Goal: Ask a question

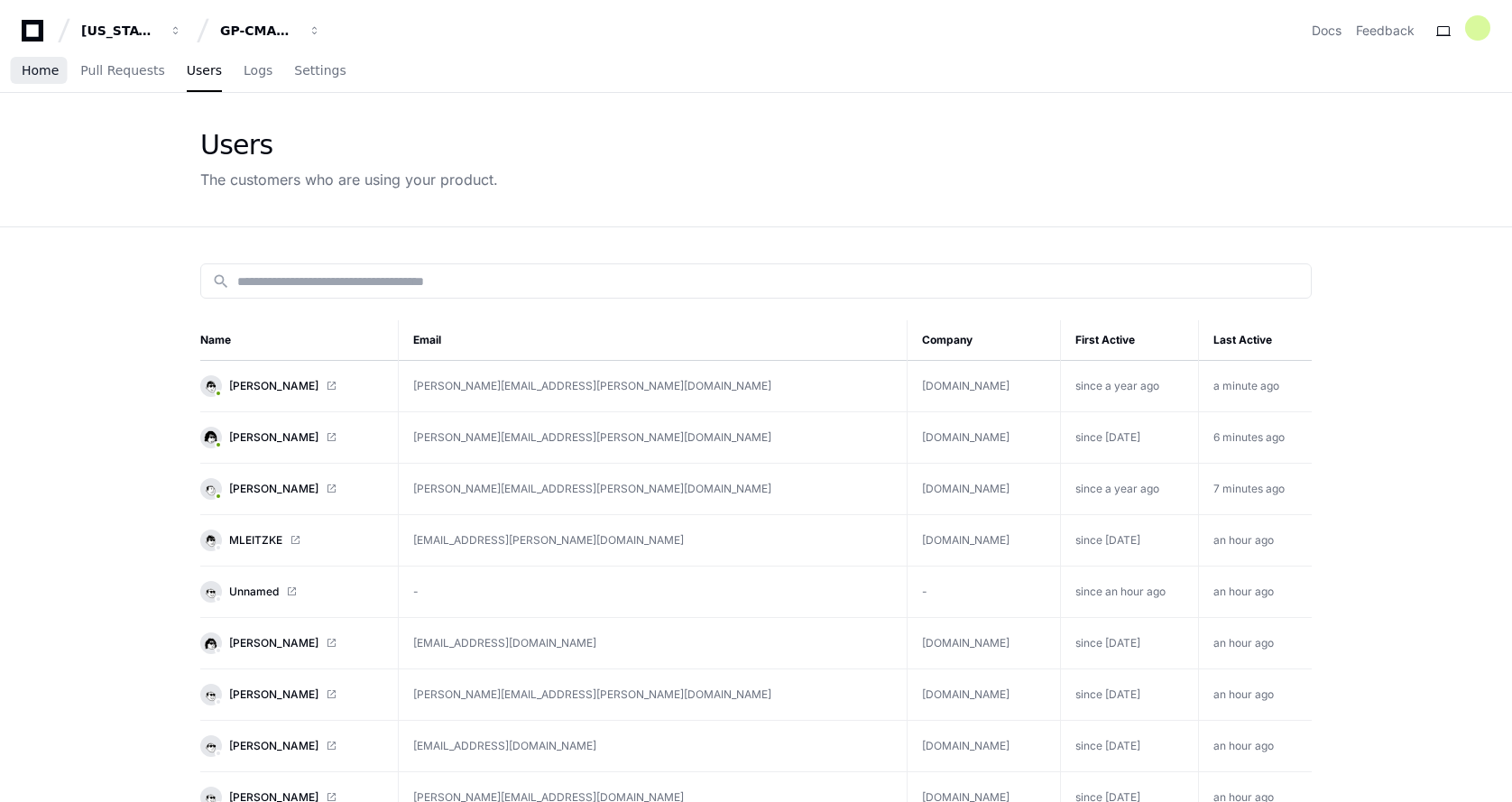
click at [38, 73] on span "Home" at bounding box center [40, 71] width 37 height 11
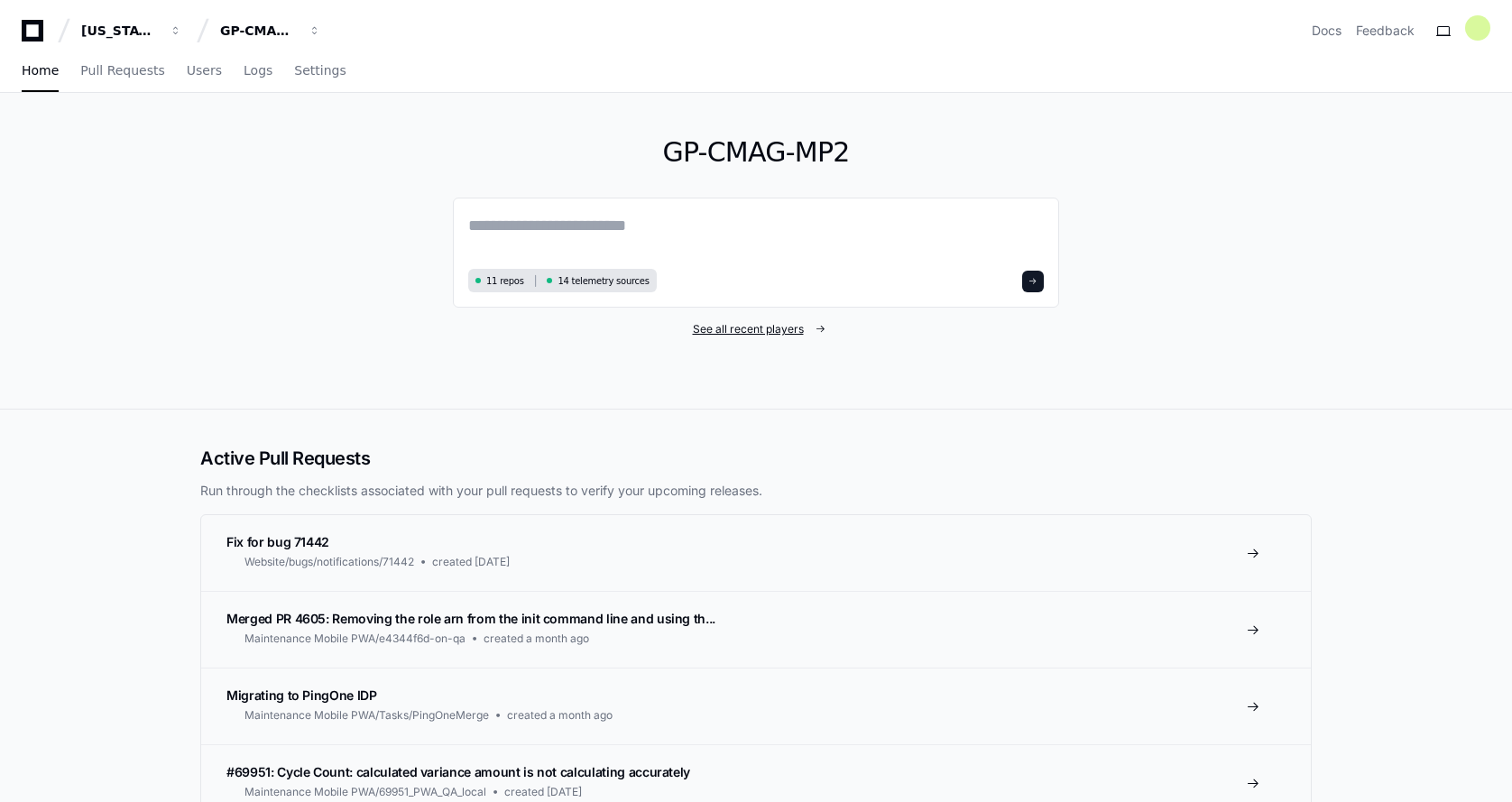
click at [806, 329] on link "See all recent players" at bounding box center [756, 330] width 606 height 15
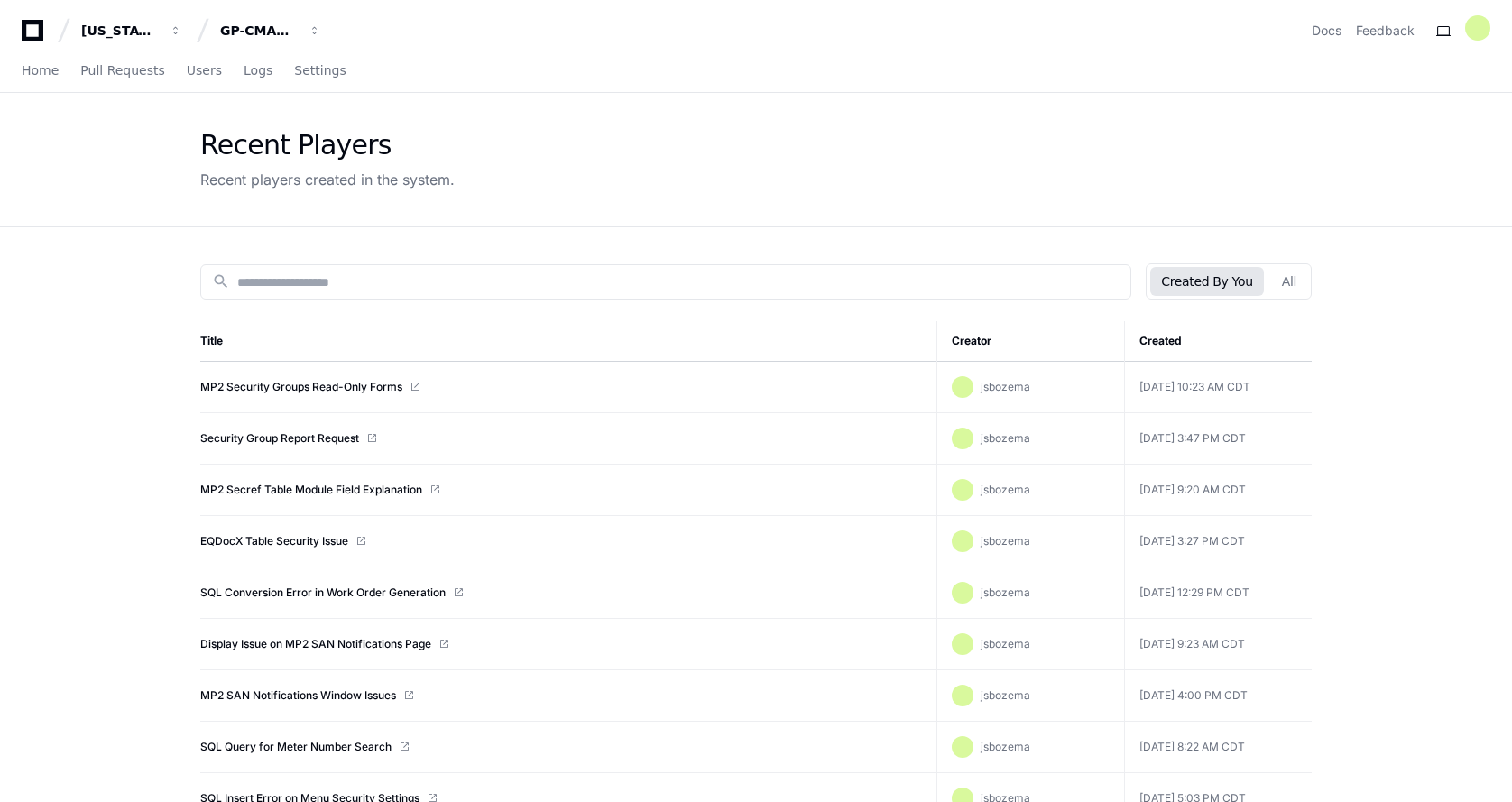
click at [272, 381] on link "MP2 Security Groups Read-Only Forms" at bounding box center [301, 387] width 202 height 15
click at [31, 80] on link "Home" at bounding box center [40, 71] width 37 height 41
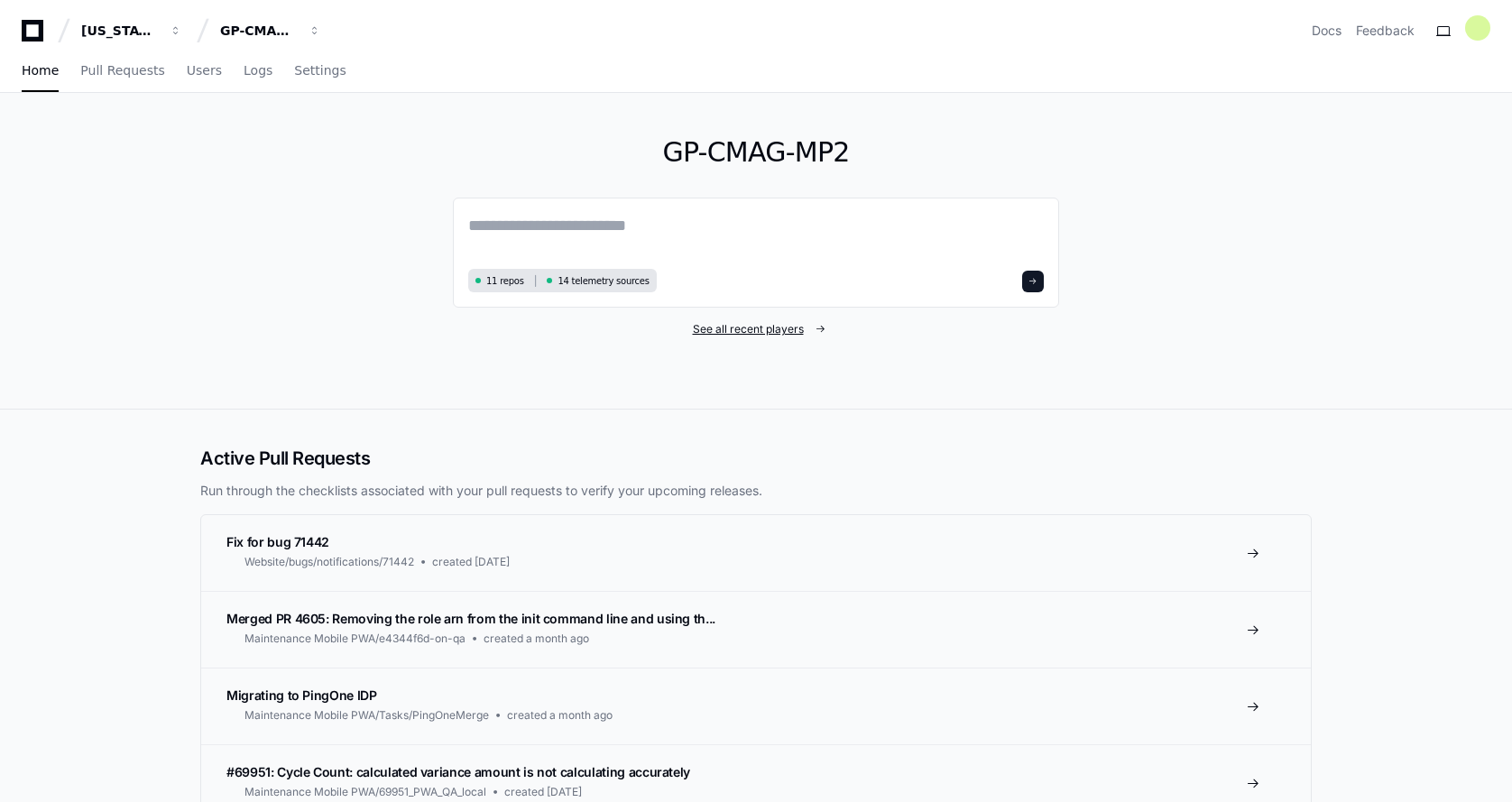
click at [731, 328] on span "See all recent players" at bounding box center [748, 330] width 111 height 15
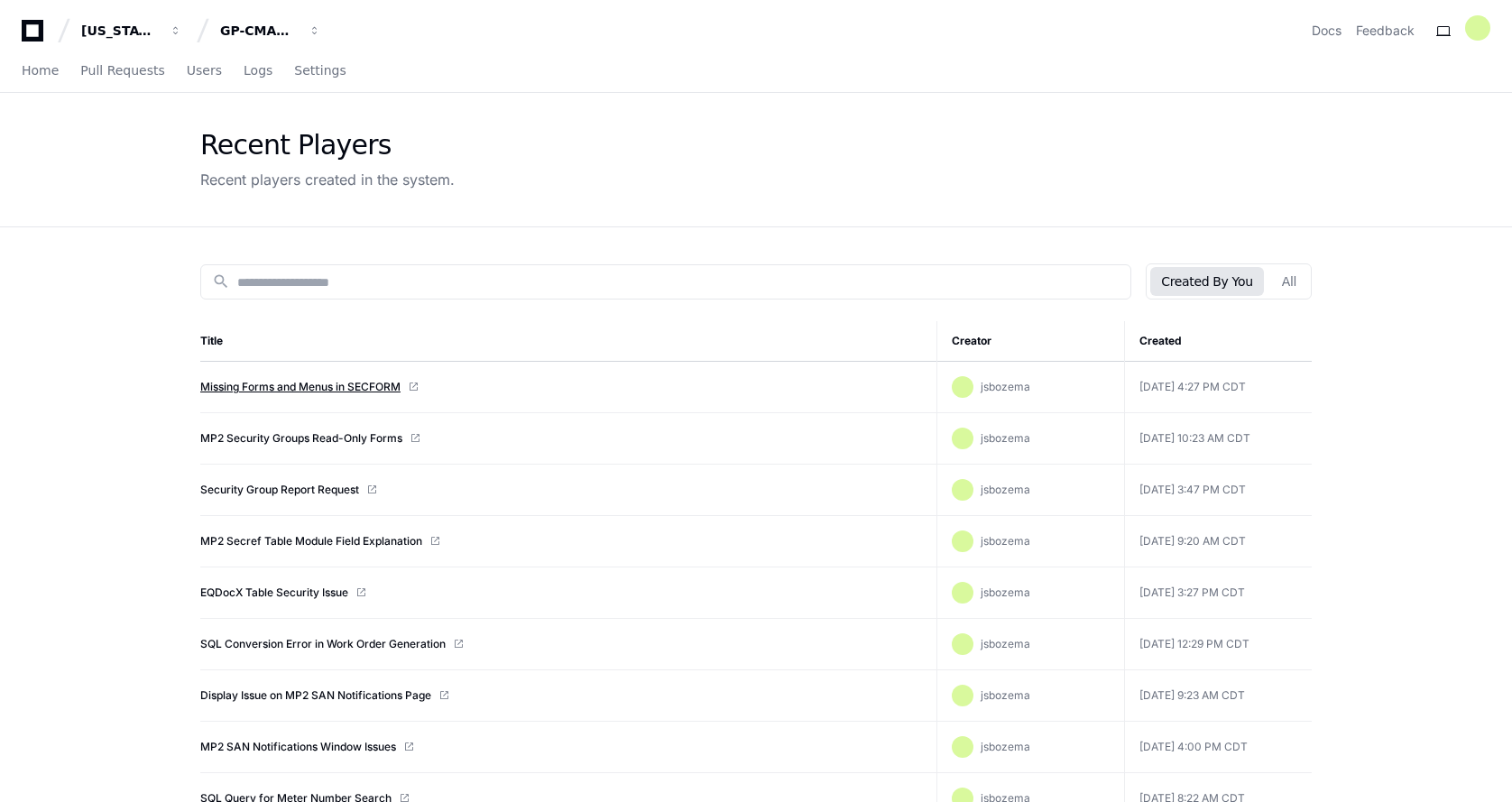
click at [272, 390] on link "Missing Forms and Menus in SECFORM" at bounding box center [300, 387] width 200 height 15
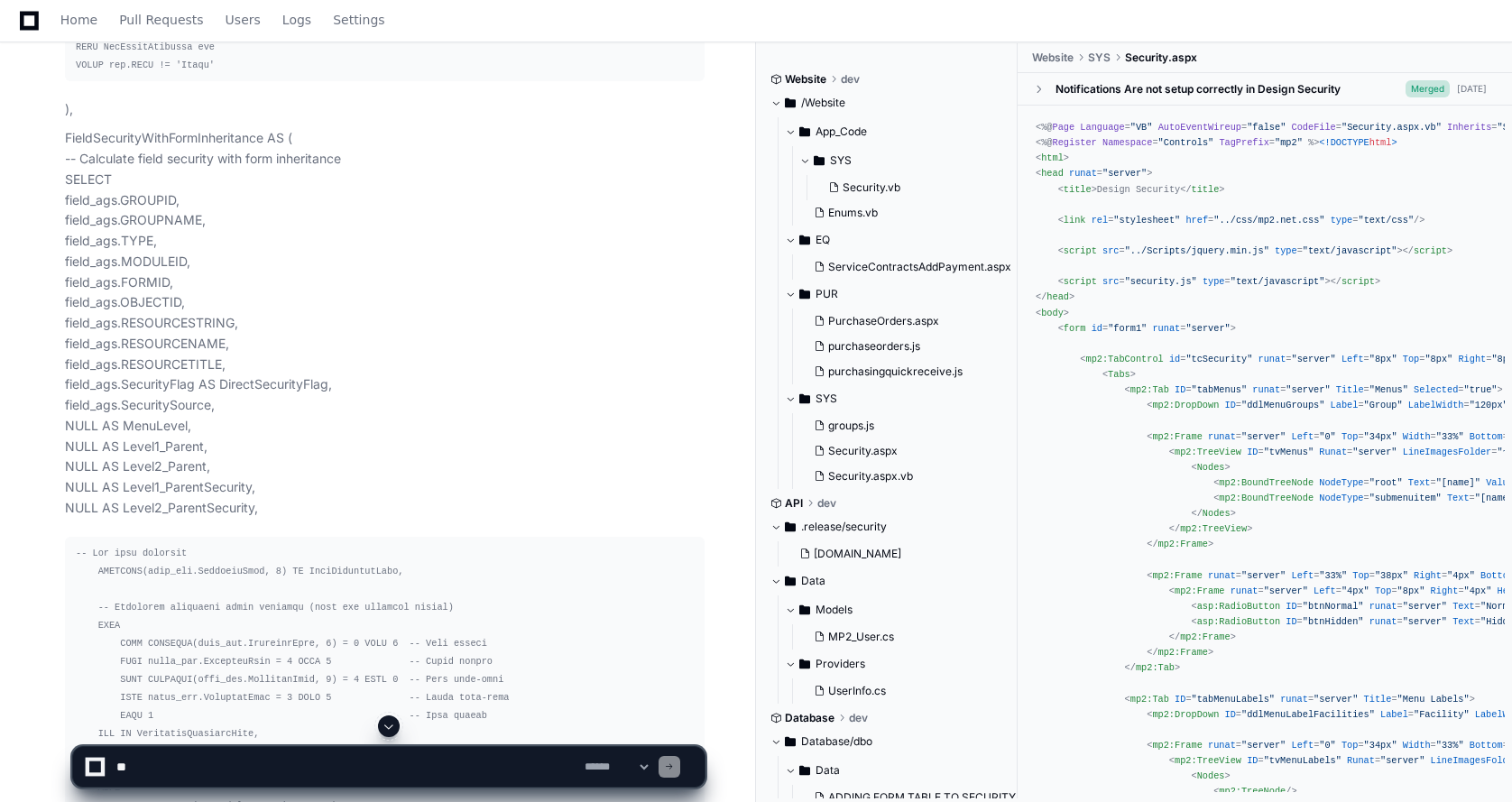
scroll to position [5925, 0]
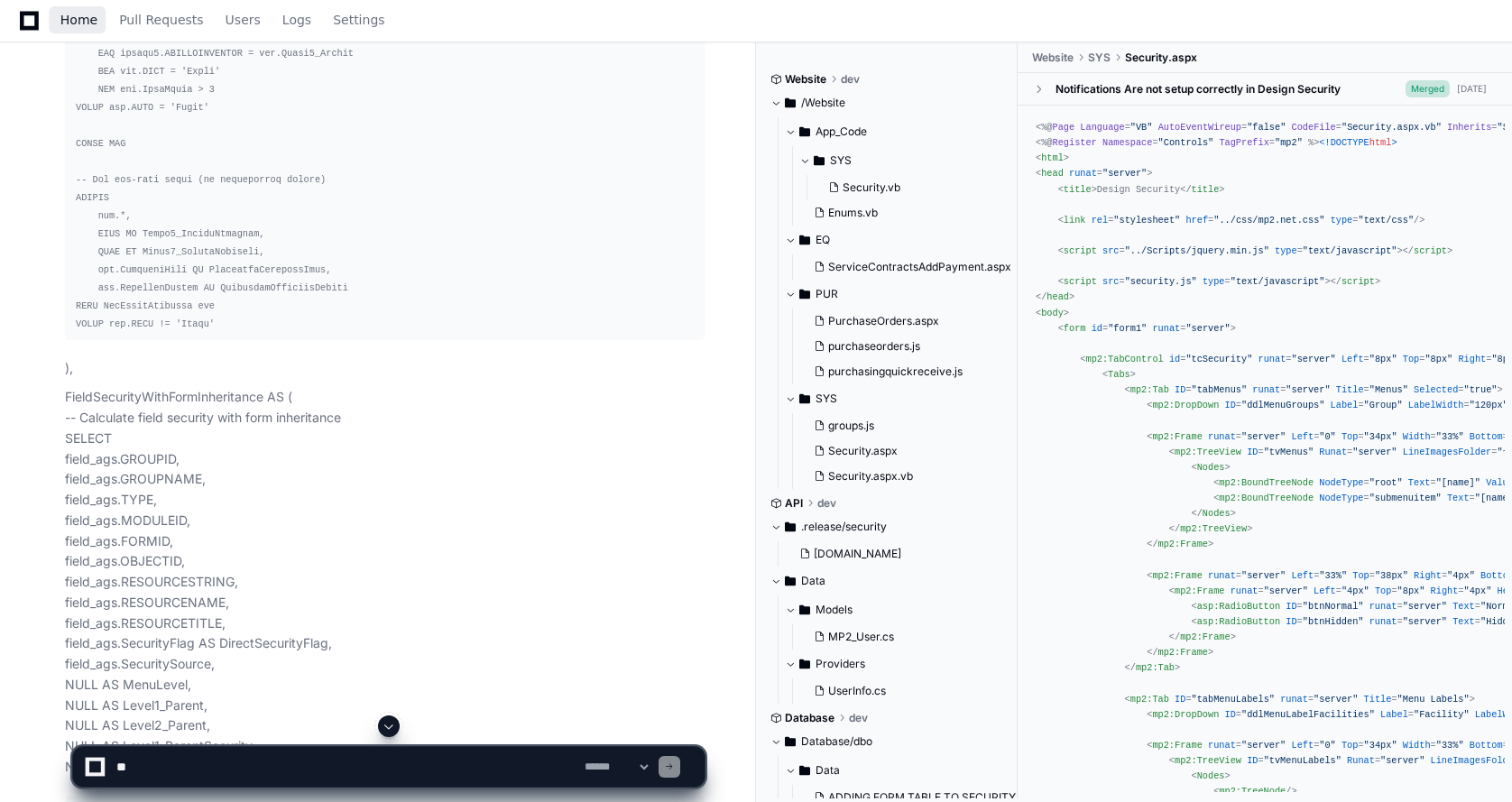
click at [73, 28] on link "Home" at bounding box center [79, 20] width 37 height 41
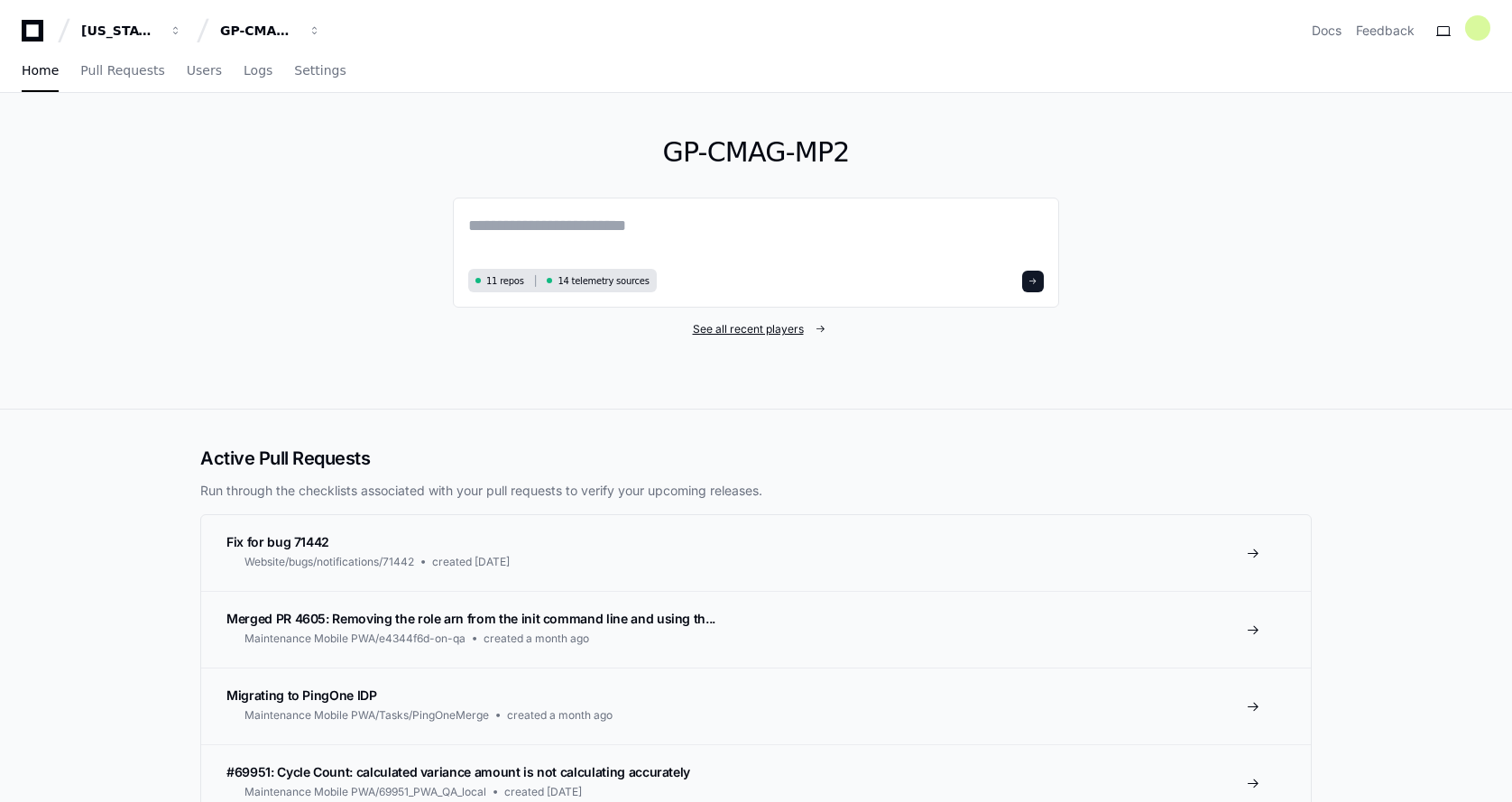
click at [752, 332] on span "See all recent players" at bounding box center [748, 330] width 111 height 15
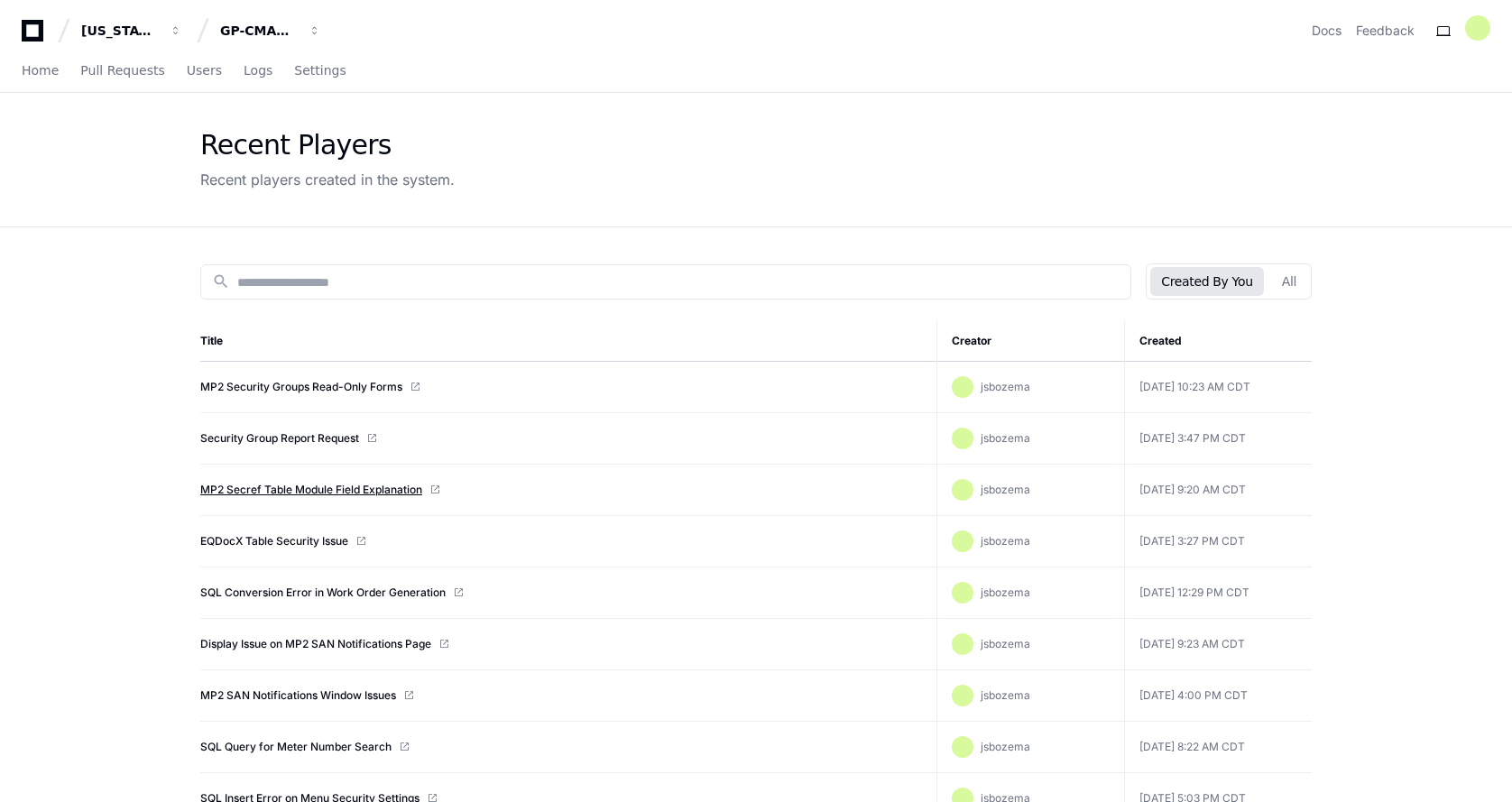
click at [328, 492] on link "MP2 Secref Table Module Field Explanation" at bounding box center [311, 490] width 222 height 15
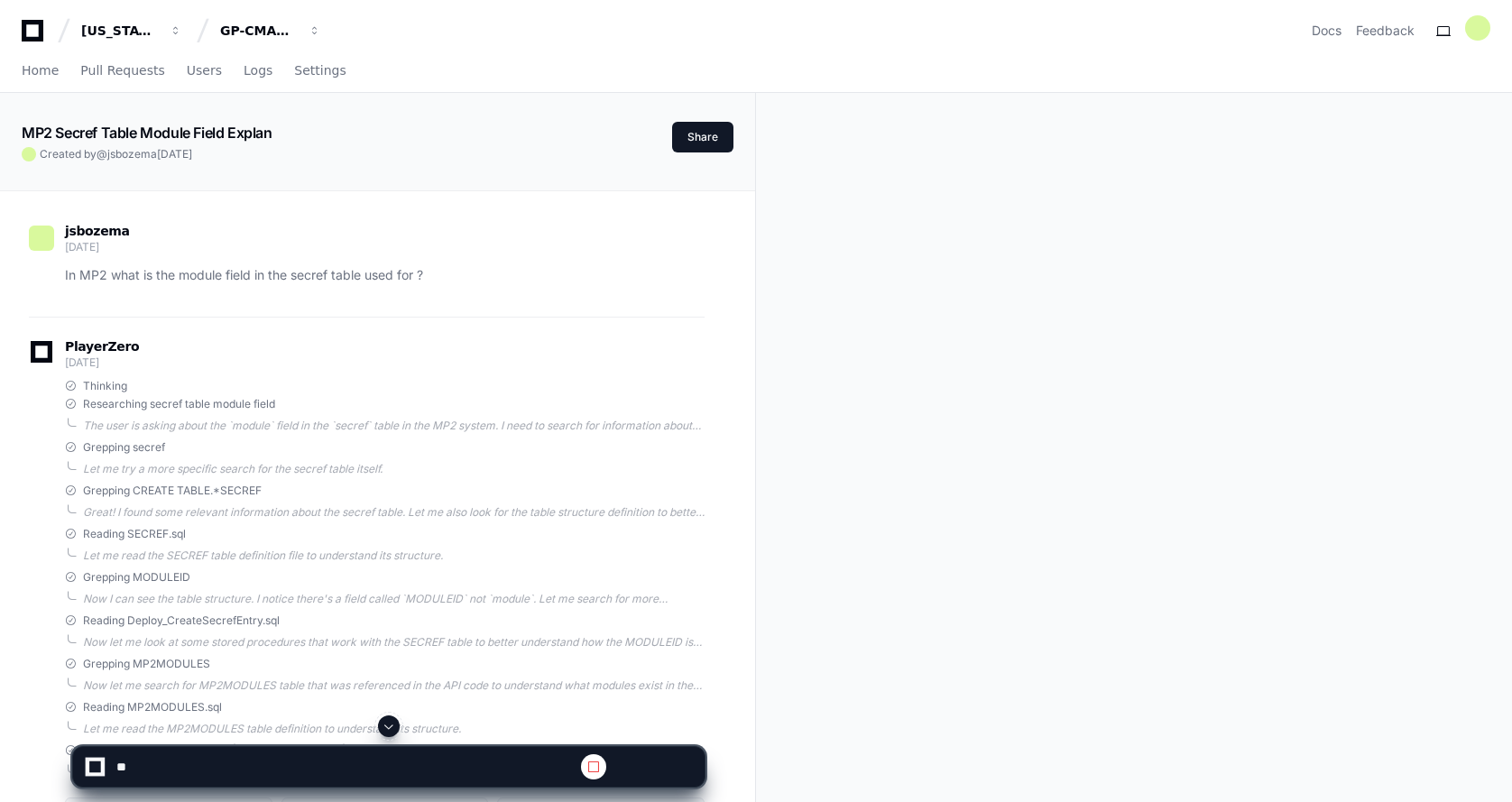
click at [386, 728] on span at bounding box center [389, 727] width 15 height 15
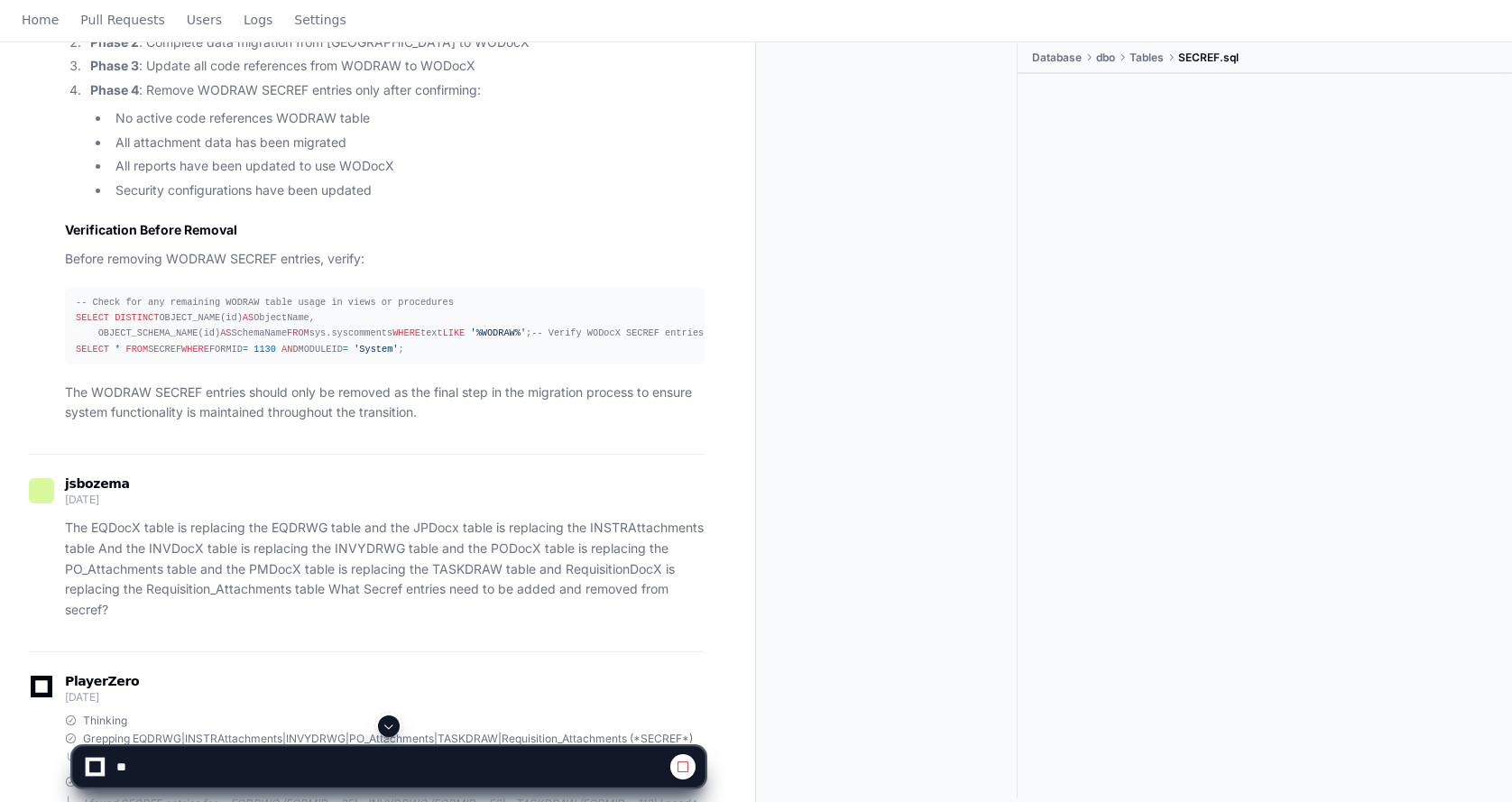
click at [385, 725] on span at bounding box center [389, 727] width 15 height 15
click at [392, 720] on span at bounding box center [389, 727] width 15 height 15
click at [389, 728] on span at bounding box center [389, 727] width 15 height 15
click at [393, 726] on span at bounding box center [389, 727] width 15 height 15
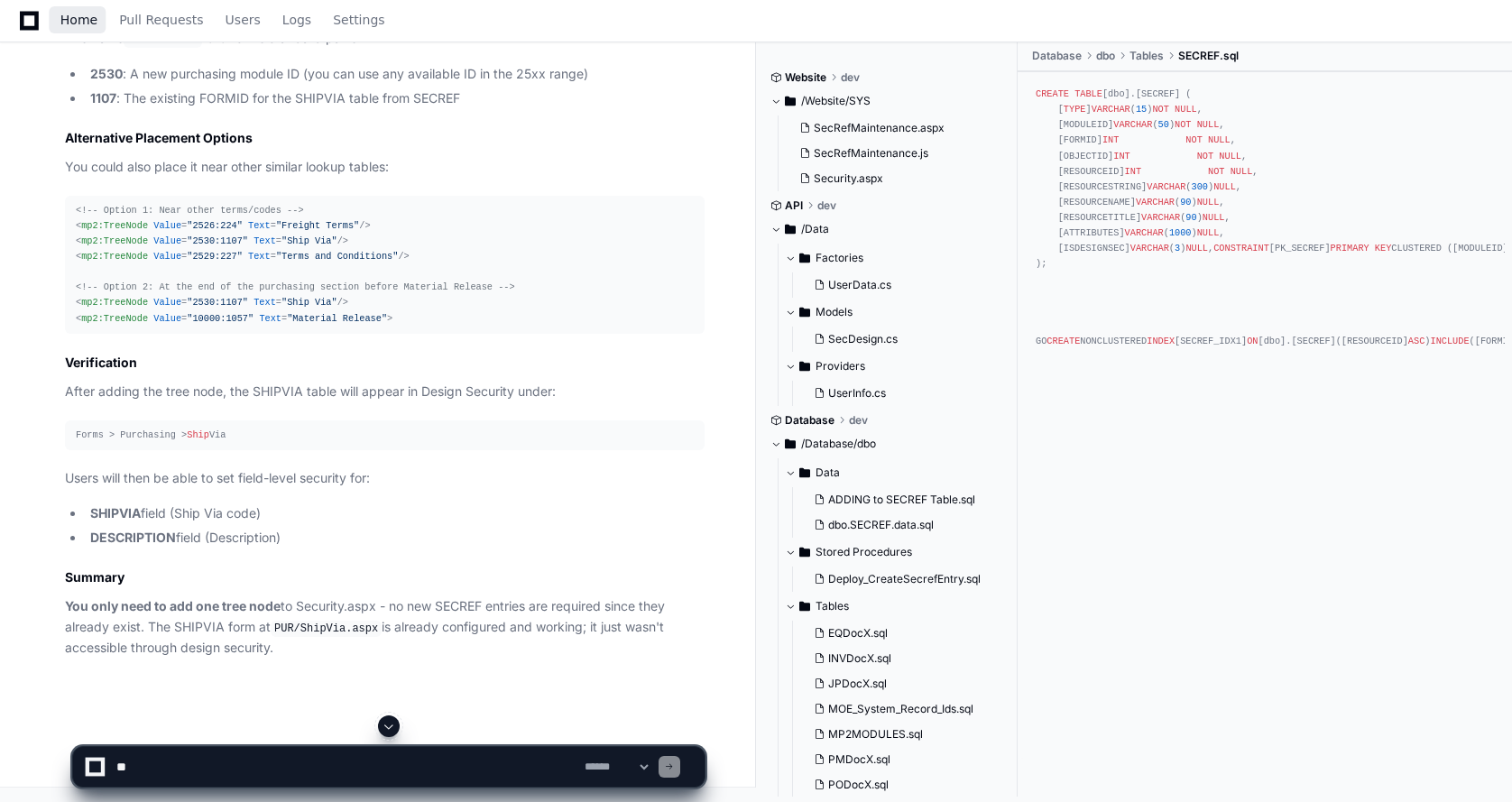
click at [72, 19] on span "Home" at bounding box center [79, 20] width 37 height 11
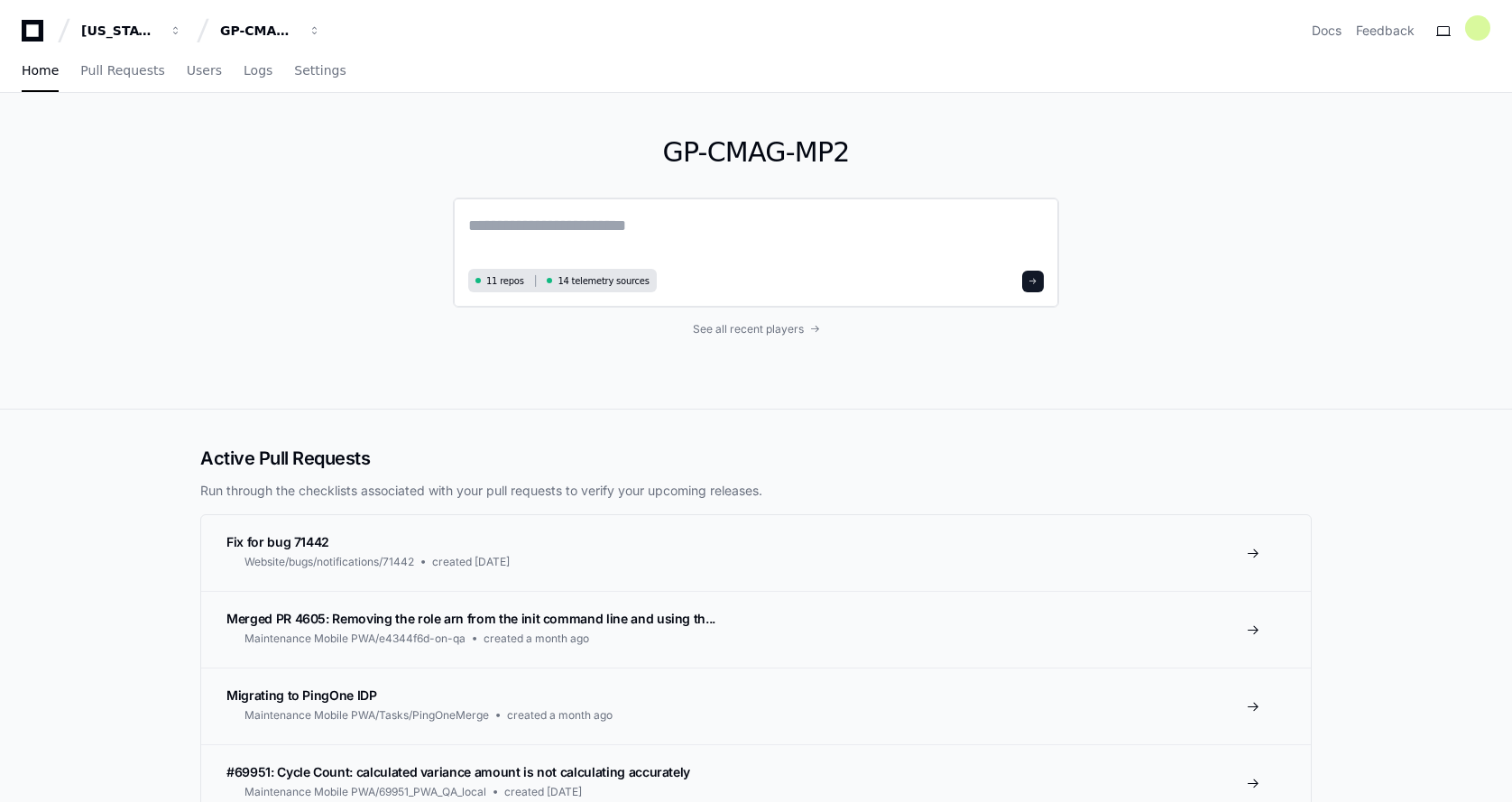
click at [475, 230] on textarea at bounding box center [756, 238] width 575 height 51
type textarea "*"
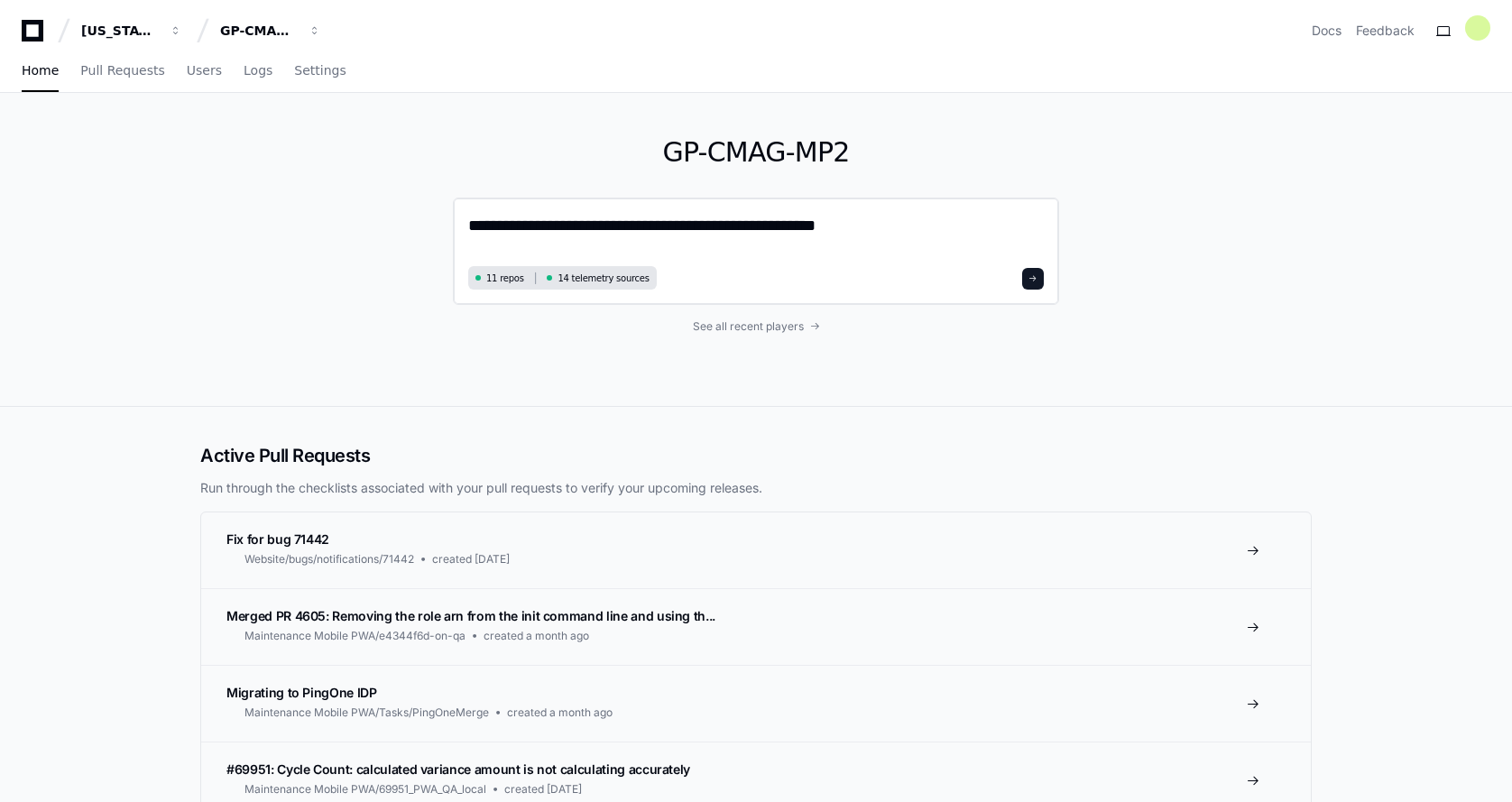
type textarea "**********"
click at [1034, 277] on span at bounding box center [1032, 278] width 9 height 9
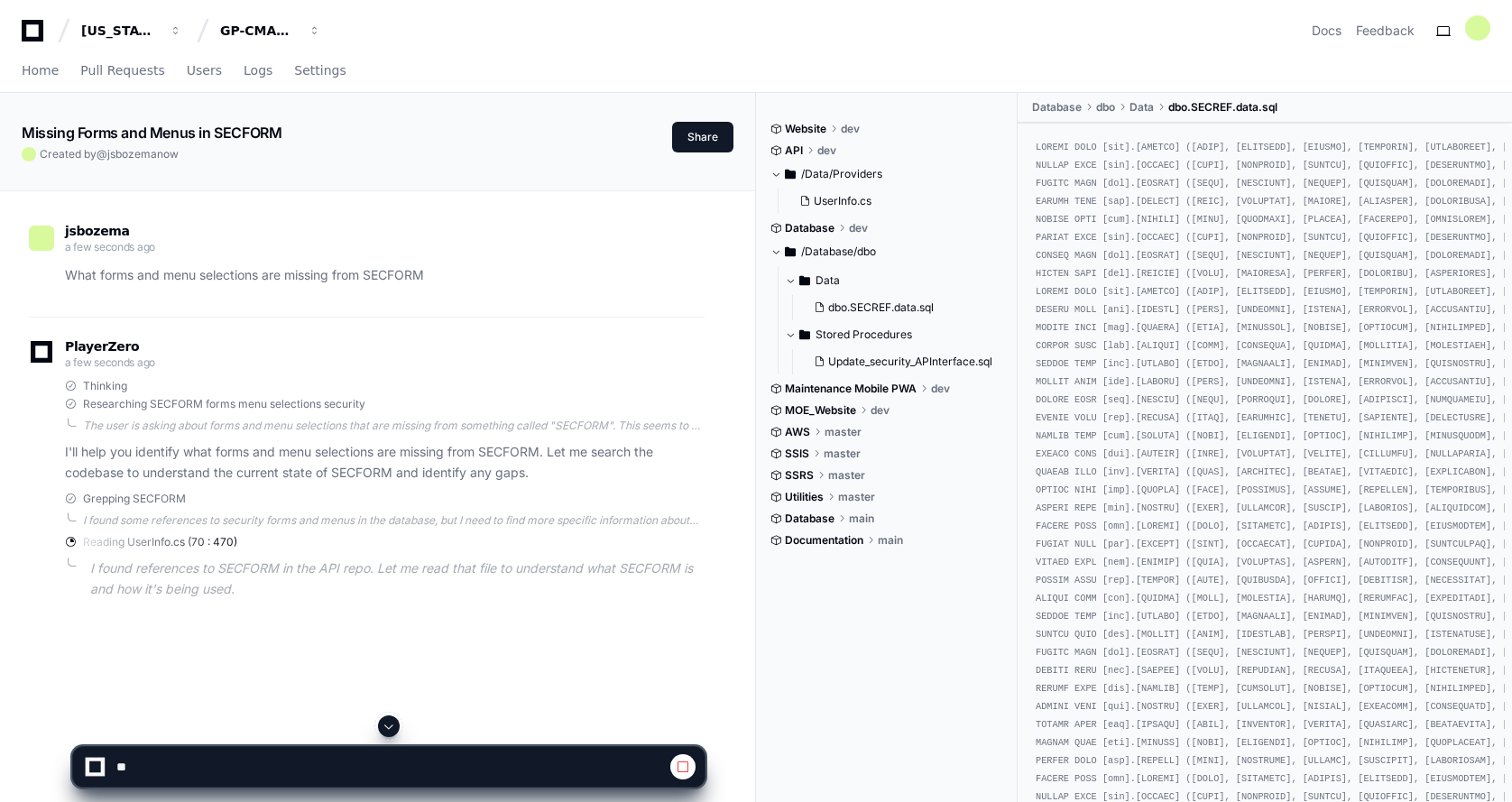
click at [683, 768] on span at bounding box center [683, 767] width 15 height 15
click at [126, 768] on textarea at bounding box center [347, 766] width 468 height 40
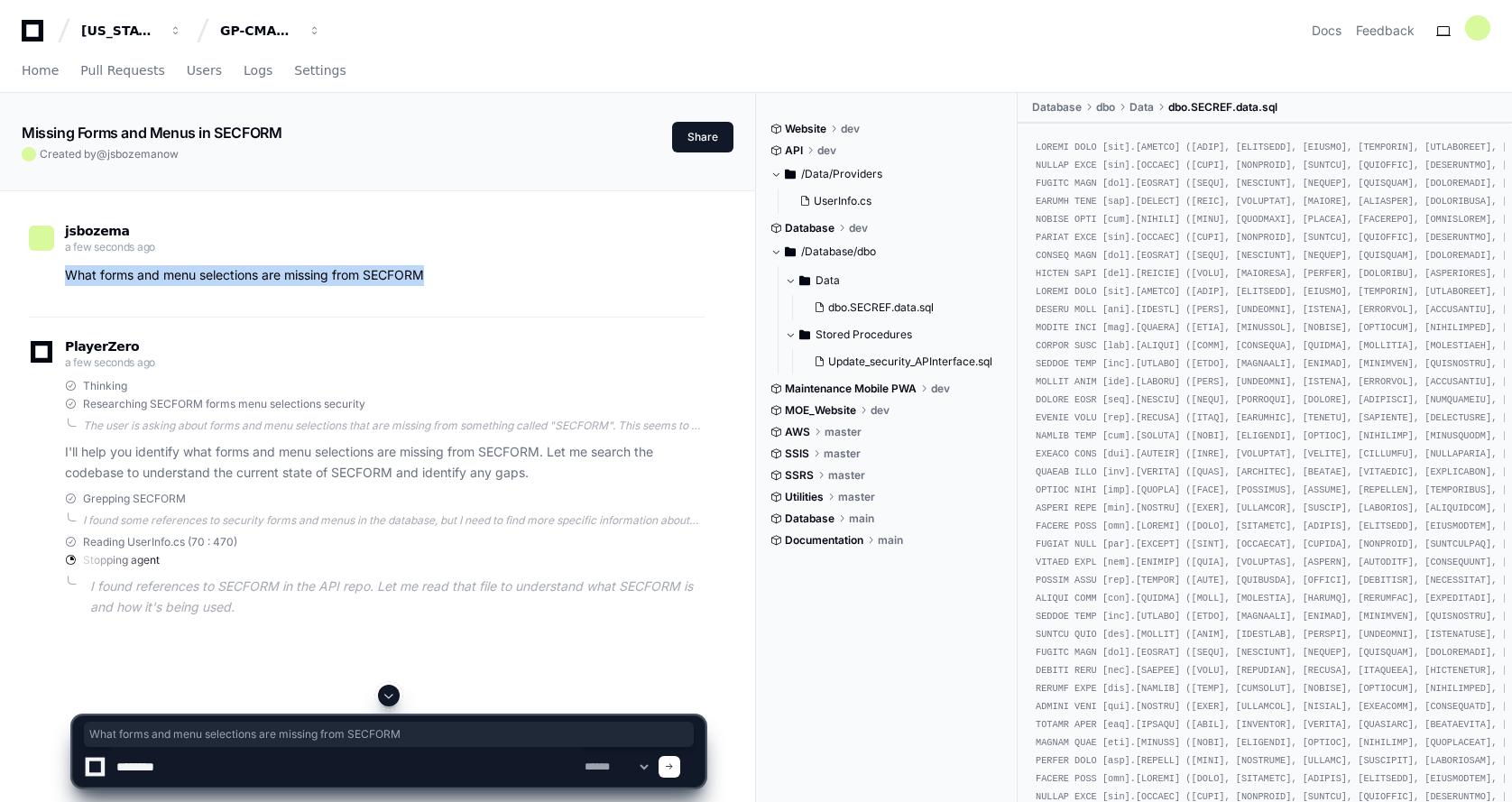
drag, startPoint x: 429, startPoint y: 275, endPoint x: 73, endPoint y: 277, distance: 356.0
click at [70, 275] on p "What forms and menu selections are missing from SECFORM" at bounding box center [385, 276] width 639 height 21
copy p "What forms and menu selections are missing from SECFORM"
drag, startPoint x: 208, startPoint y: 768, endPoint x: 197, endPoint y: 772, distance: 11.7
click at [202, 771] on textarea at bounding box center [347, 766] width 468 height 40
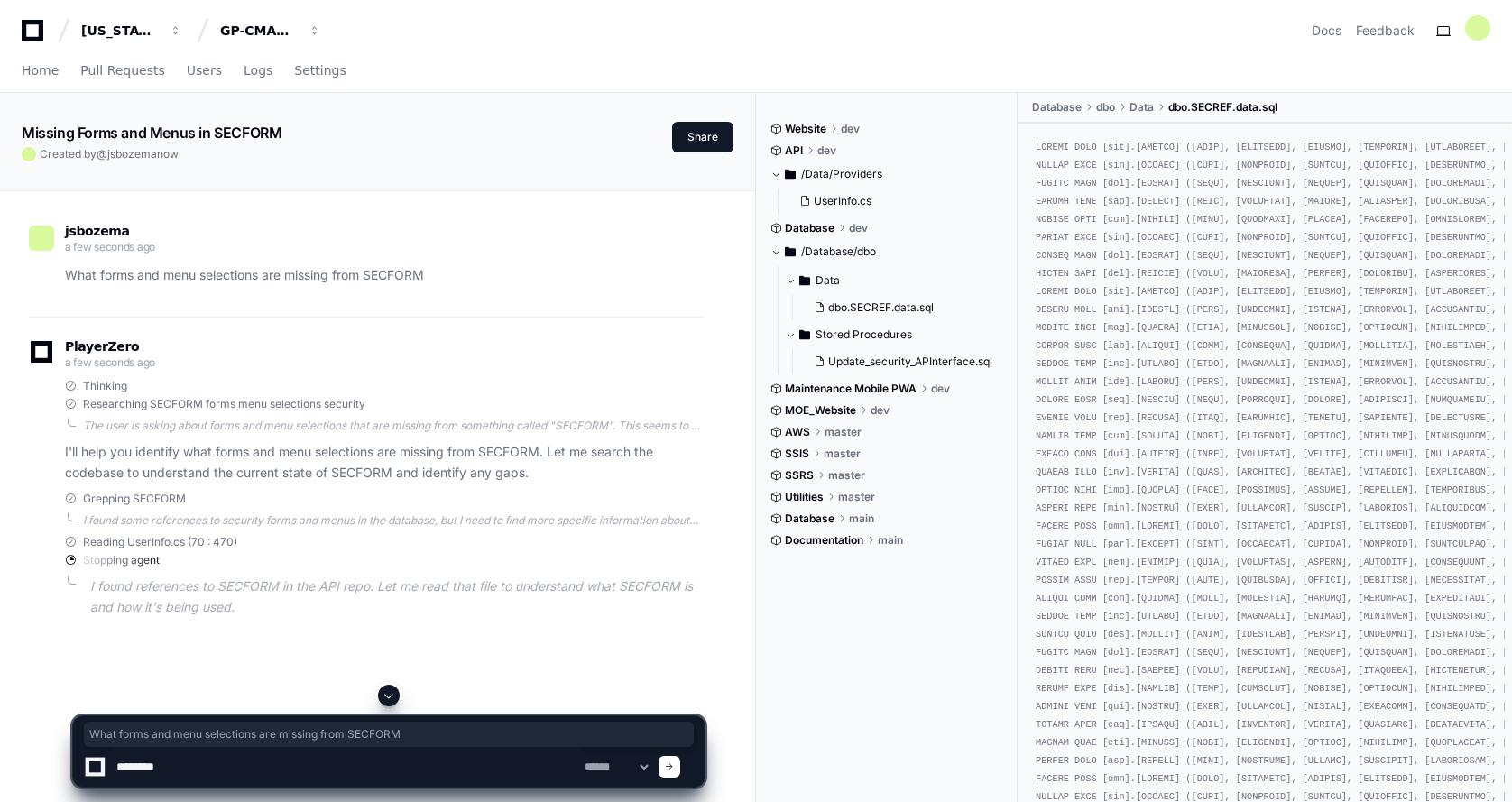
paste textarea "**********"
type textarea "**********"
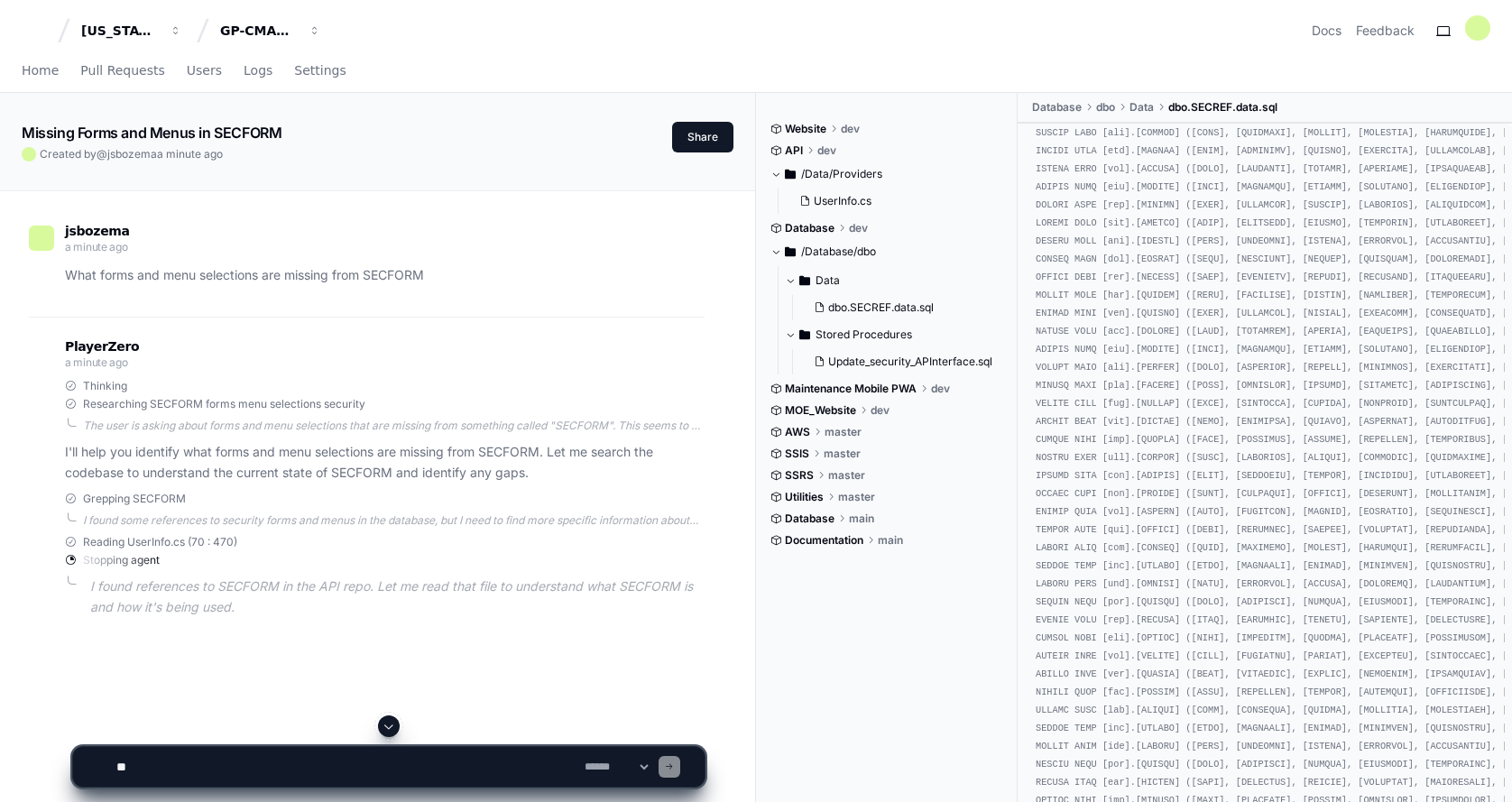
scroll to position [5051, 0]
click at [99, 569] on div "Reading UserInfo.cs (70 : 470) Stopping agent I found references to SECFORM in …" at bounding box center [385, 576] width 639 height 83
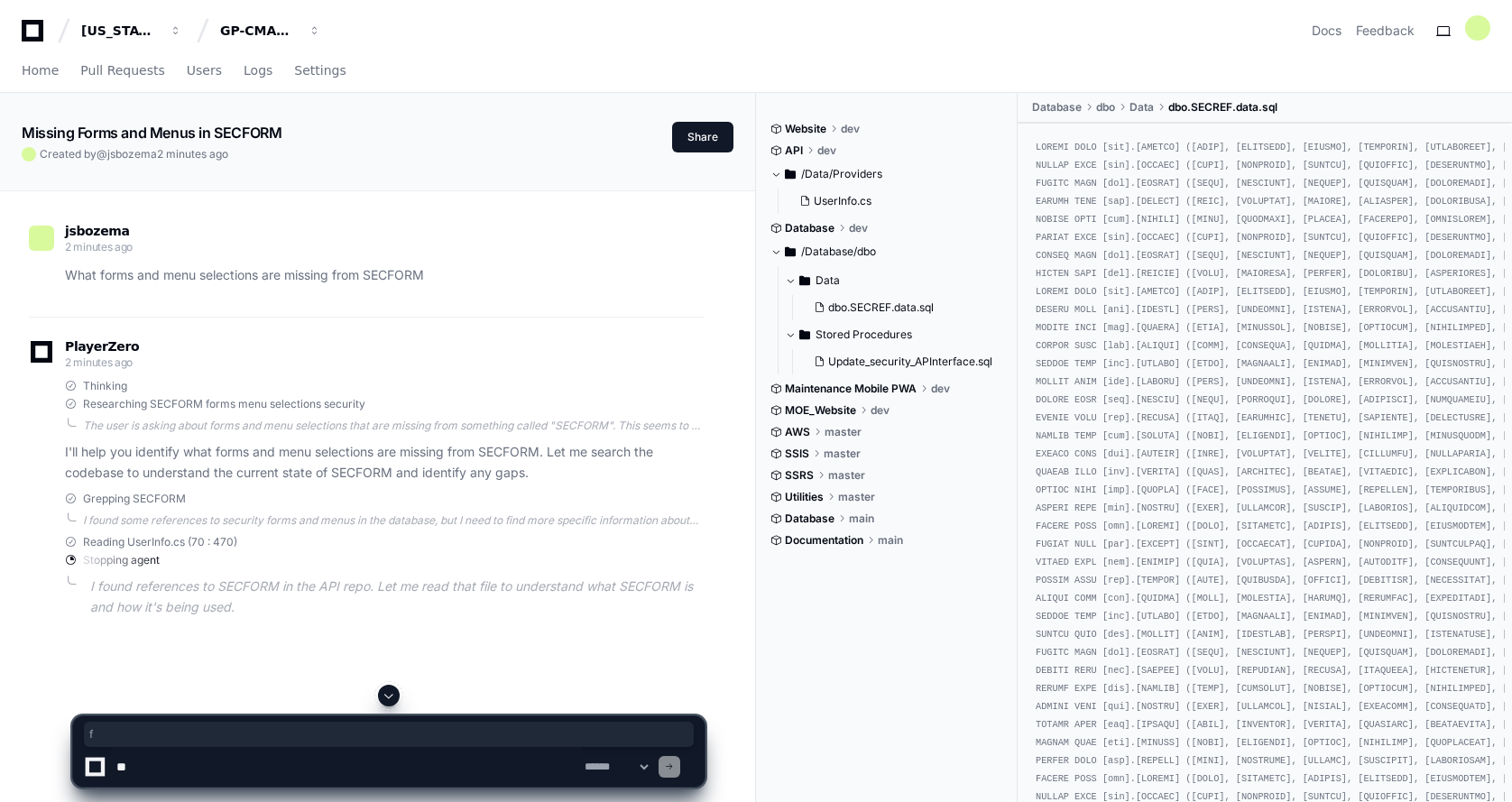
click at [440, 605] on p "I found references to SECFORM in the API repo. Let me read that file to underst…" at bounding box center [397, 596] width 615 height 41
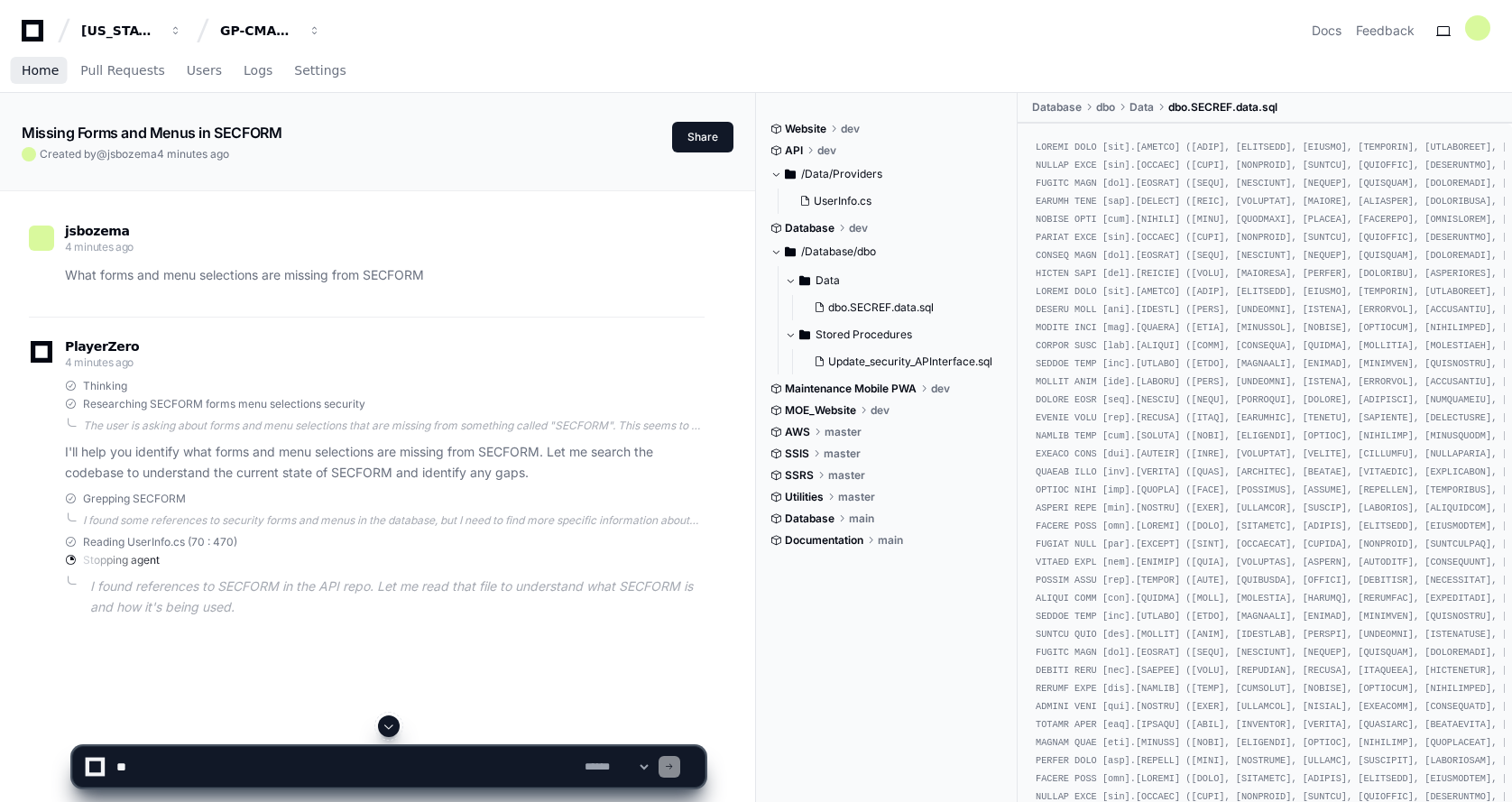
click at [37, 70] on span "Home" at bounding box center [40, 71] width 37 height 11
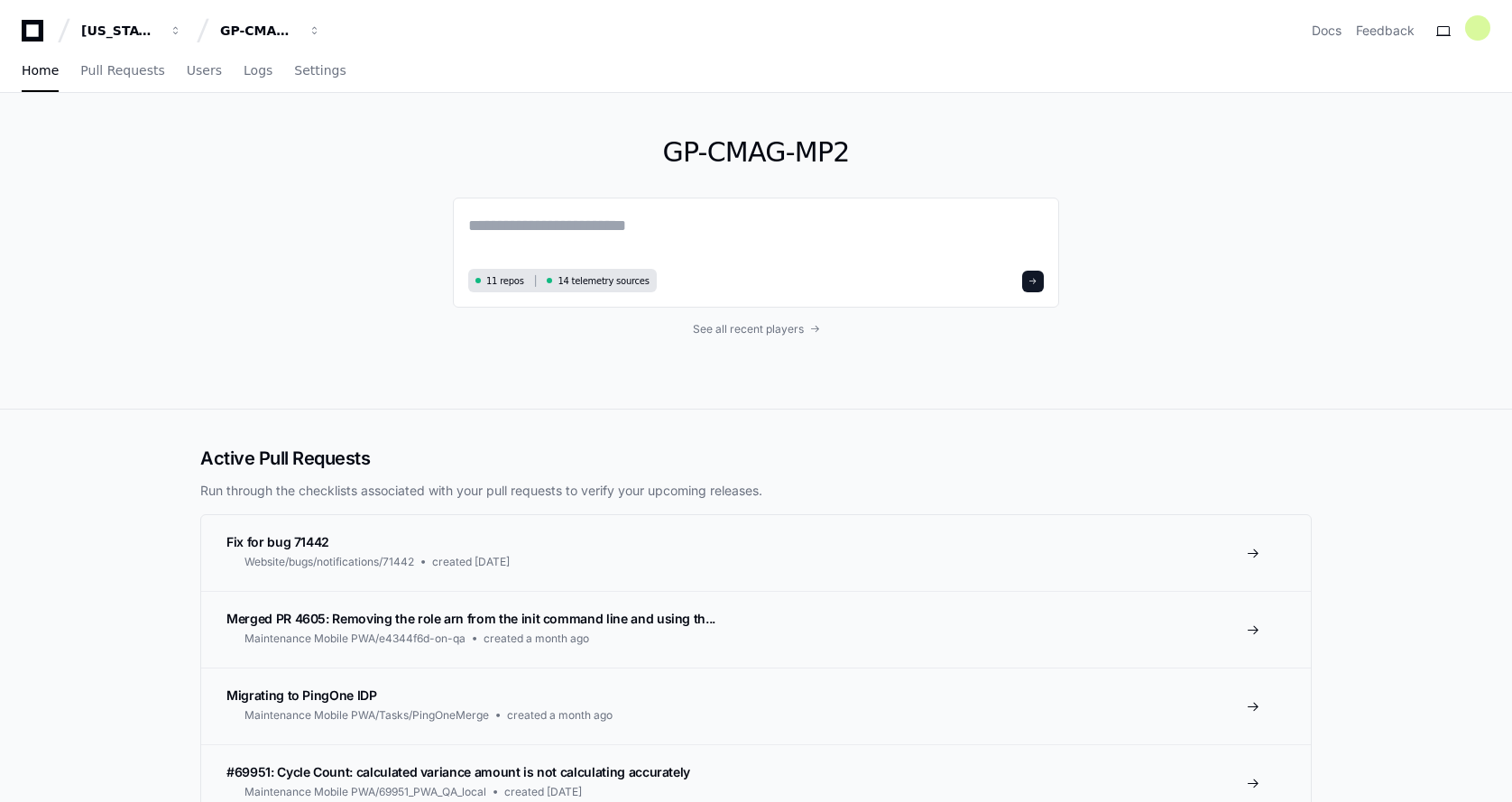
drag, startPoint x: 1443, startPoint y: 1, endPoint x: 1123, endPoint y: 57, distance: 324.9
click at [1123, 57] on div "Home Pull Requests Users Logs Settings" at bounding box center [756, 71] width 1468 height 41
click at [1477, 23] on div at bounding box center [1477, 28] width 25 height 25
click at [1371, 215] on button "Log Out" at bounding box center [1405, 229] width 112 height 29
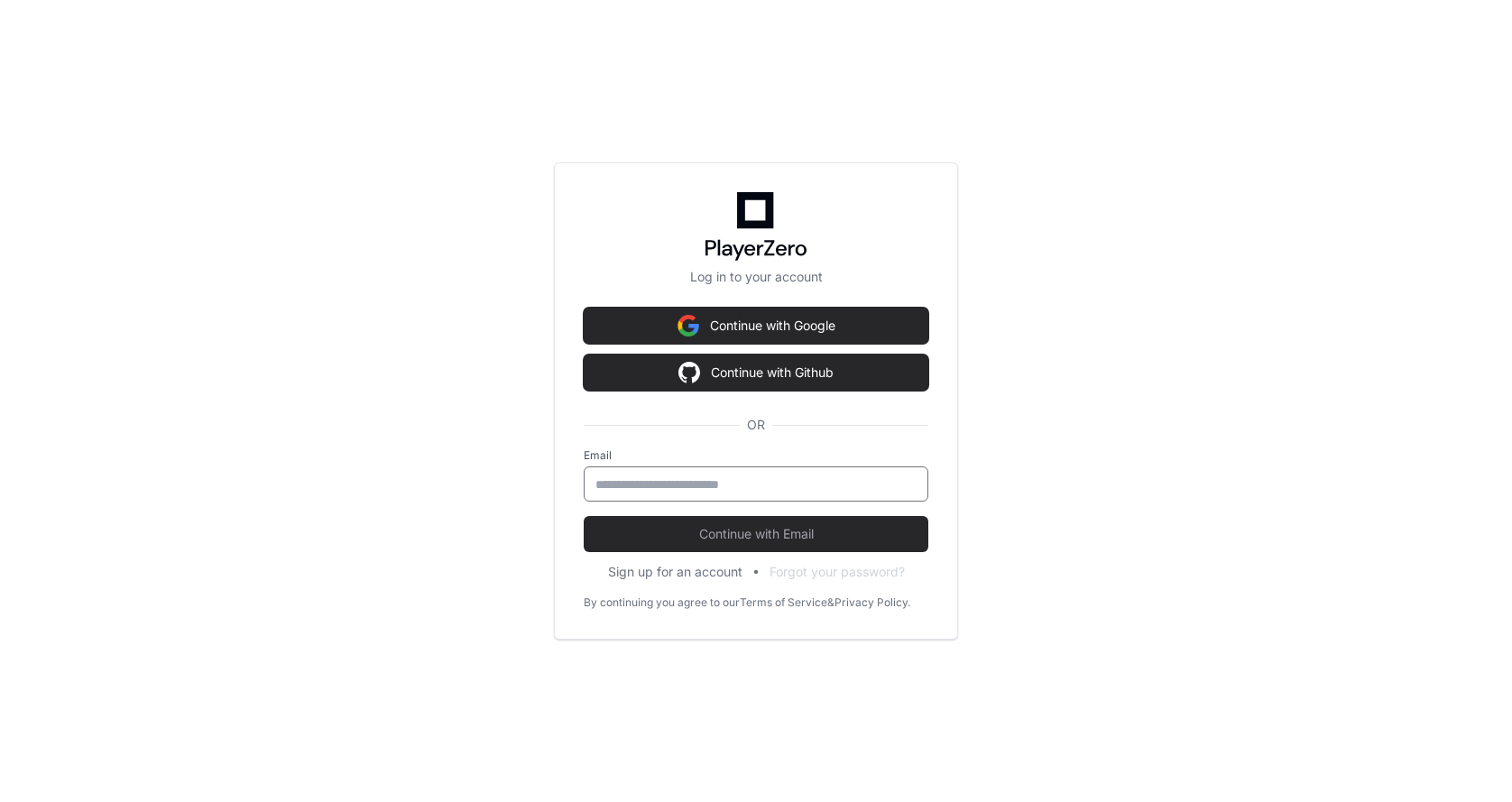
click at [634, 489] on input "email" at bounding box center [756, 484] width 322 height 18
type input "**********"
click at [583, 516] on button "Continue with Email" at bounding box center [755, 534] width 344 height 36
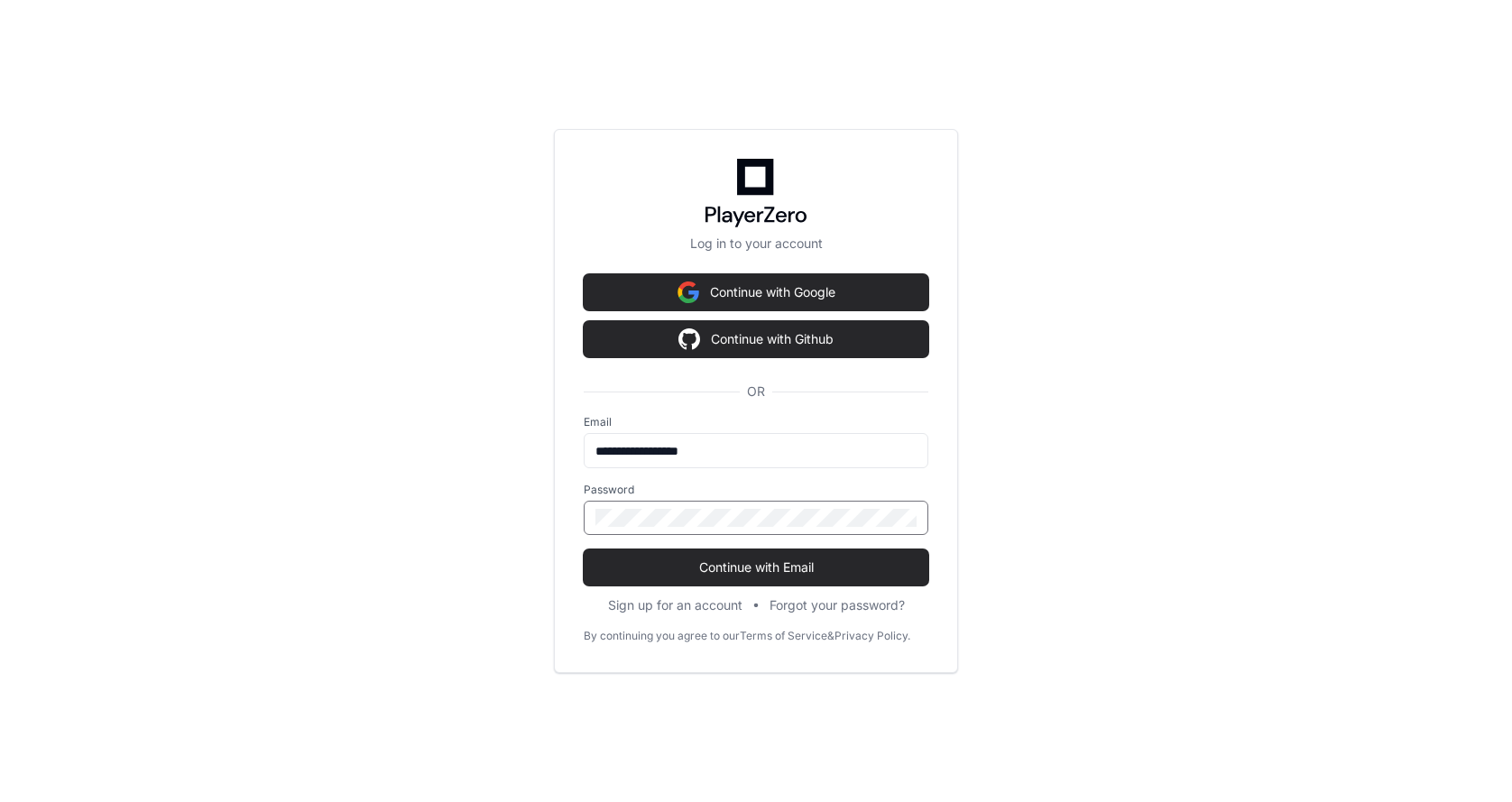
click at [583, 549] on button "Continue with Email" at bounding box center [755, 567] width 344 height 36
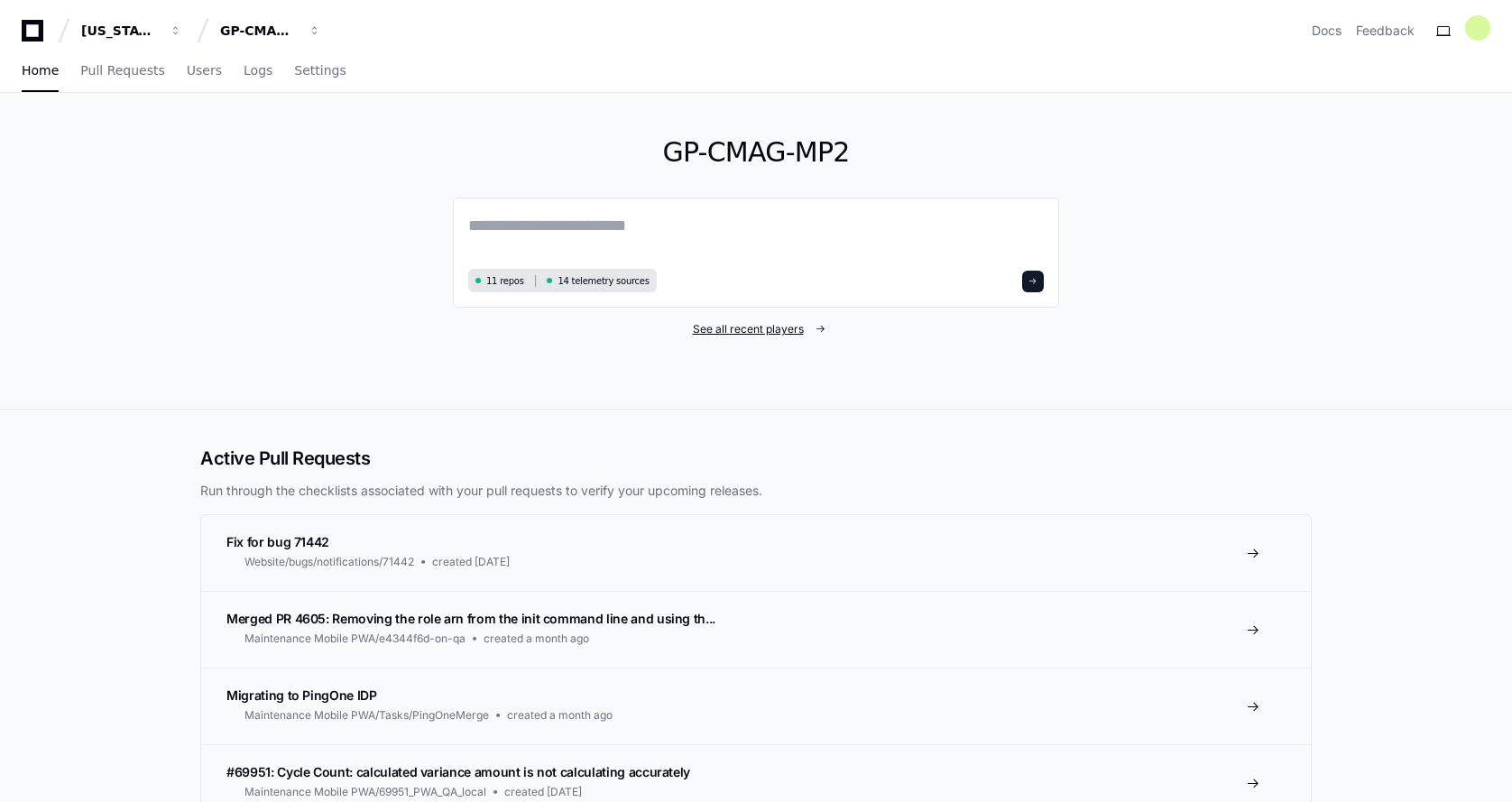
click at [724, 326] on span "See all recent players" at bounding box center [748, 330] width 111 height 15
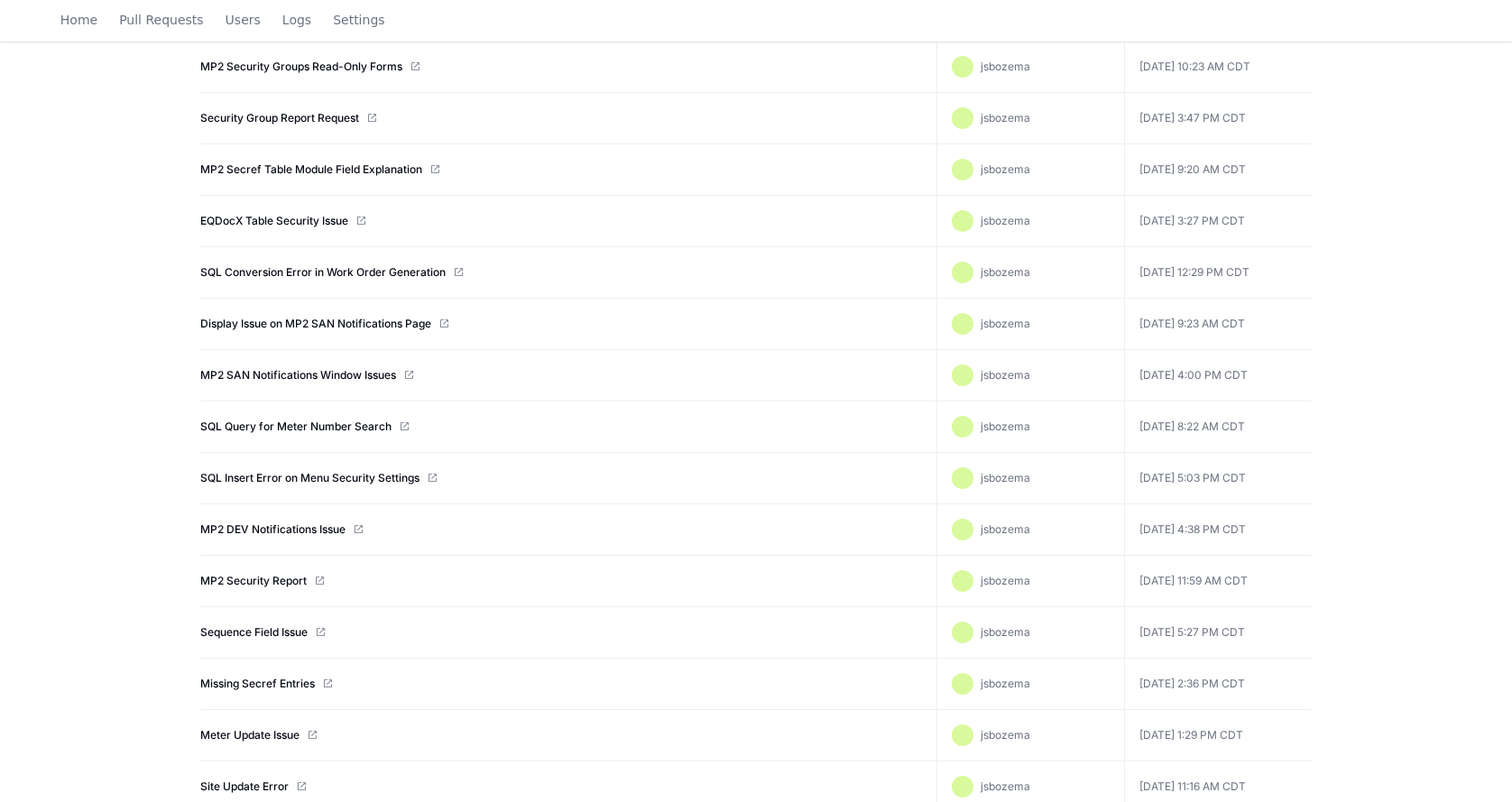
scroll to position [90, 0]
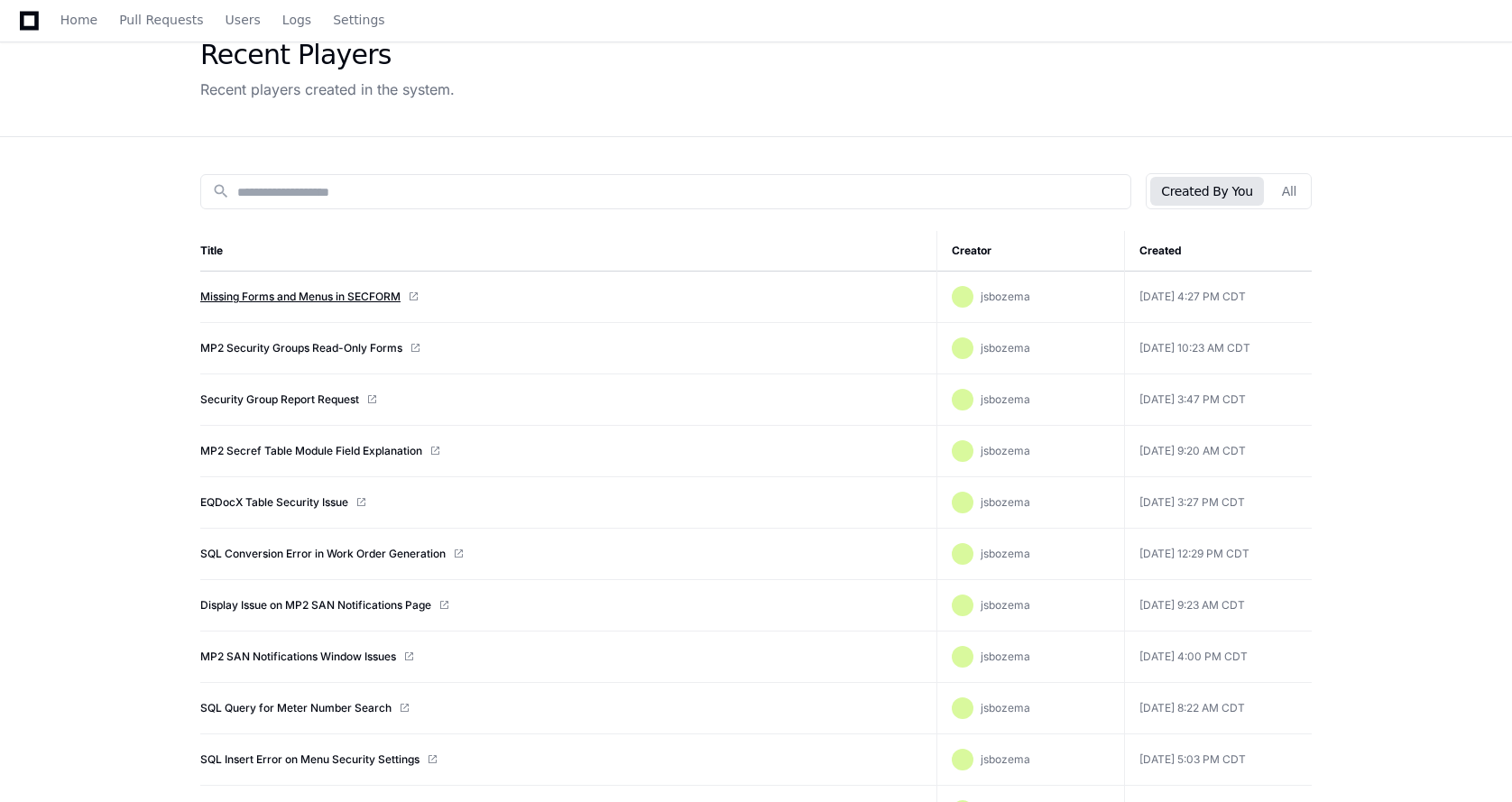
click at [307, 296] on link "Missing Forms and Menus in SECFORM" at bounding box center [300, 297] width 200 height 15
drag, startPoint x: 417, startPoint y: 294, endPoint x: 238, endPoint y: 300, distance: 179.1
drag, startPoint x: 238, startPoint y: 300, endPoint x: 1161, endPoint y: 302, distance: 923.0
click at [1161, 302] on td "[DATE] 4:27 PM CDT" at bounding box center [1217, 298] width 187 height 51
click at [1055, 293] on div "jsbozema" at bounding box center [1031, 297] width 158 height 22
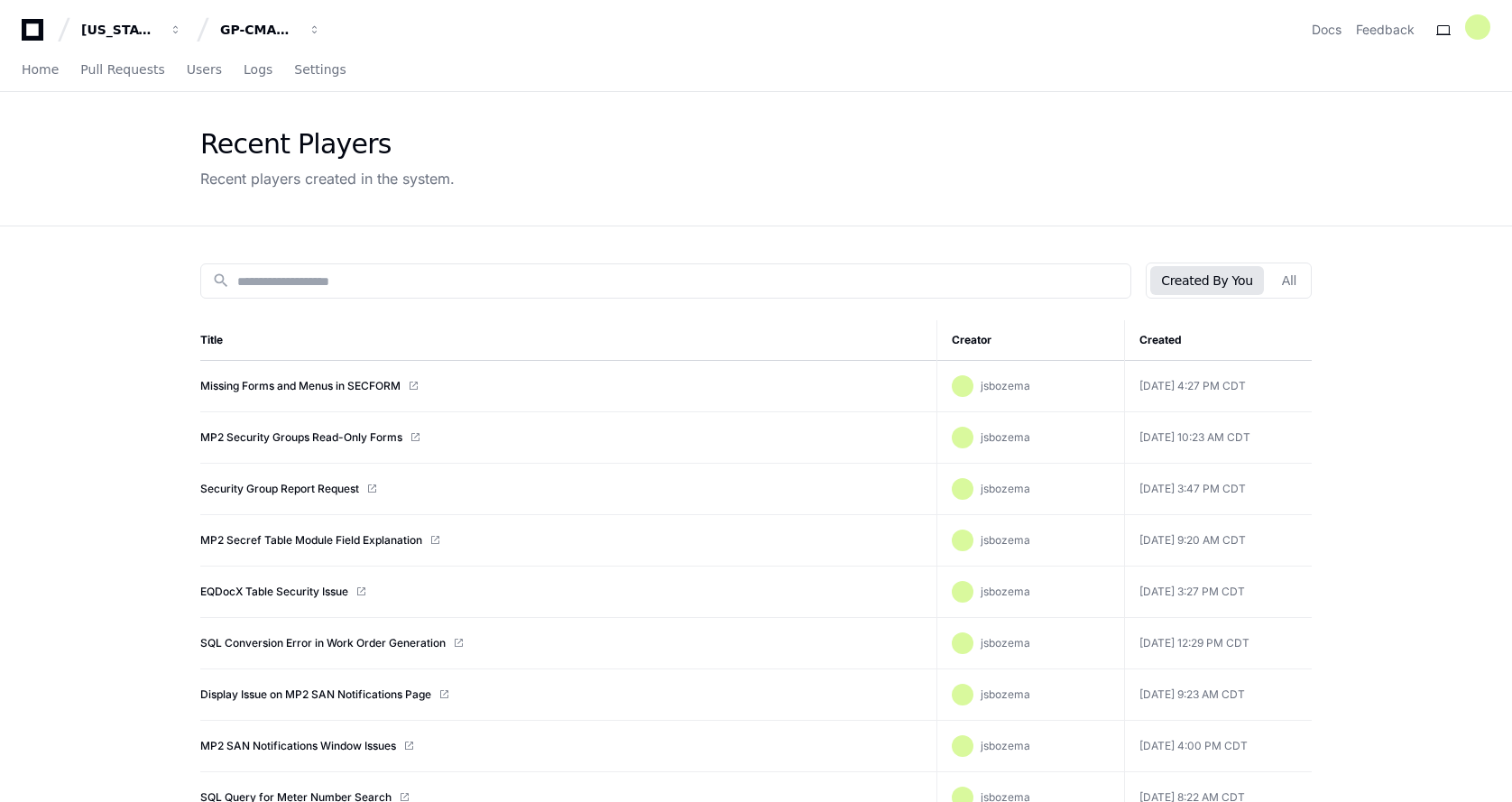
scroll to position [0, 0]
click at [30, 74] on span "Home" at bounding box center [40, 71] width 37 height 11
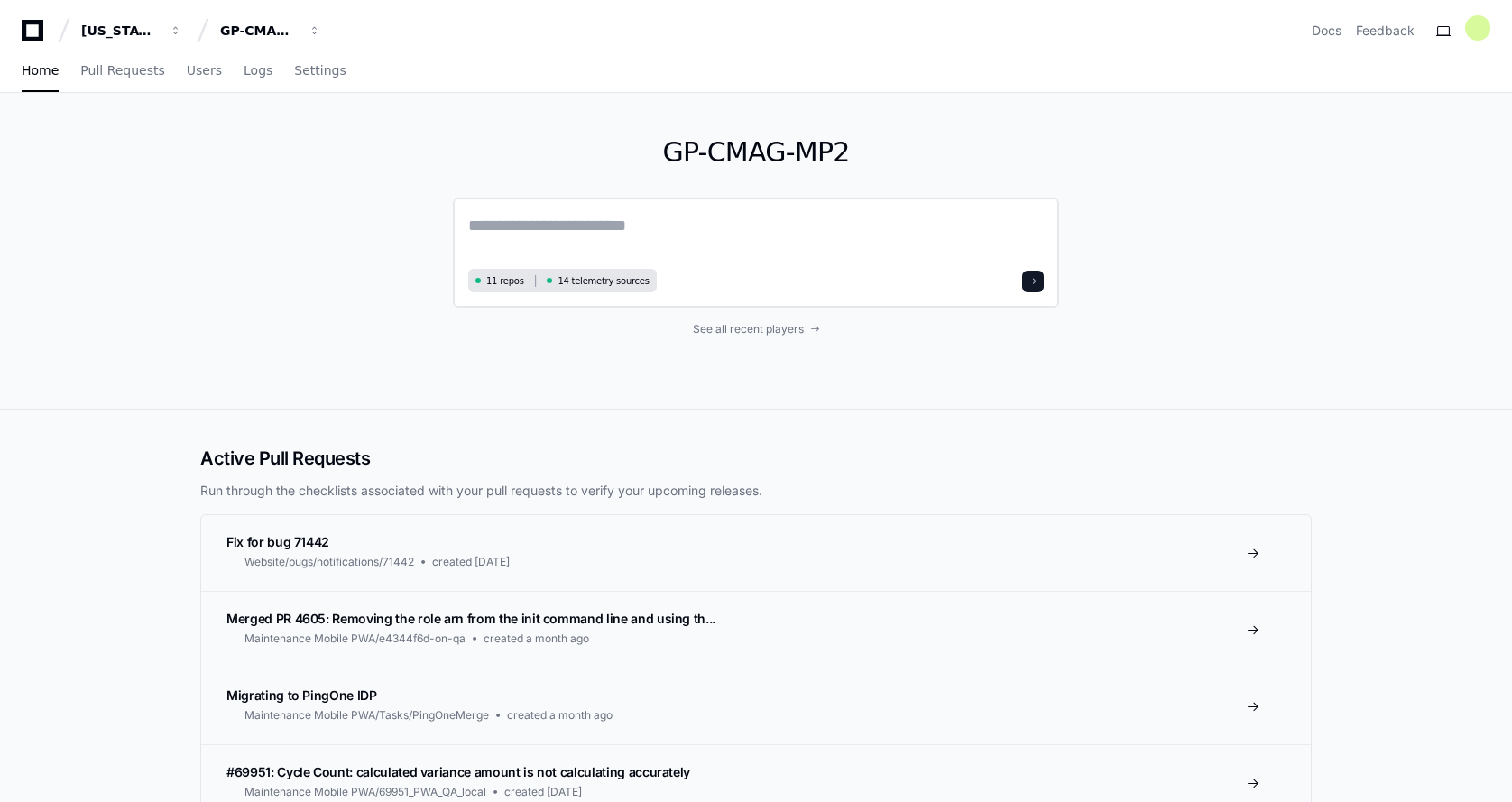
click at [493, 227] on textarea at bounding box center [756, 238] width 575 height 51
type textarea "******"
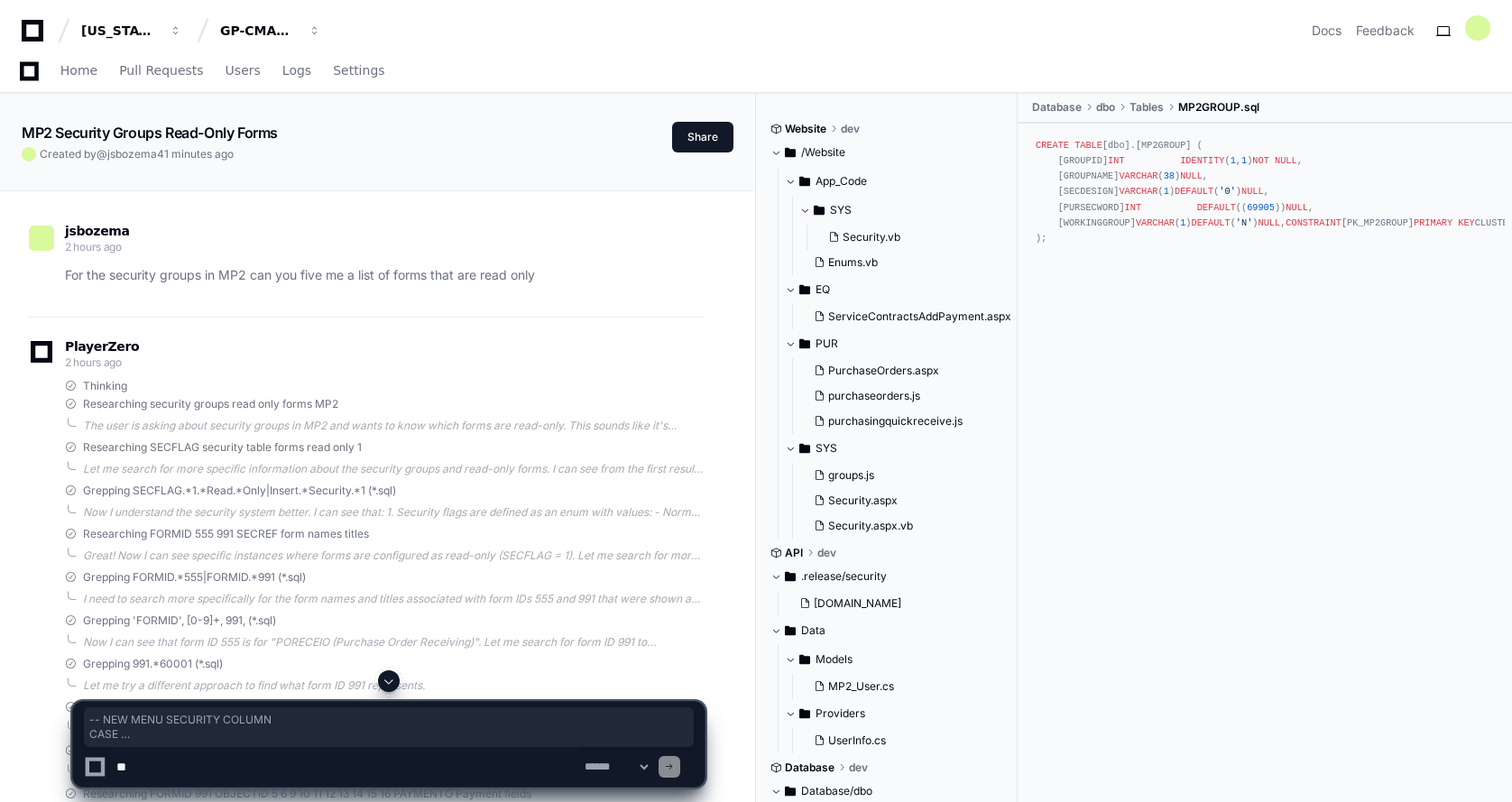
scroll to position [14043, 0]
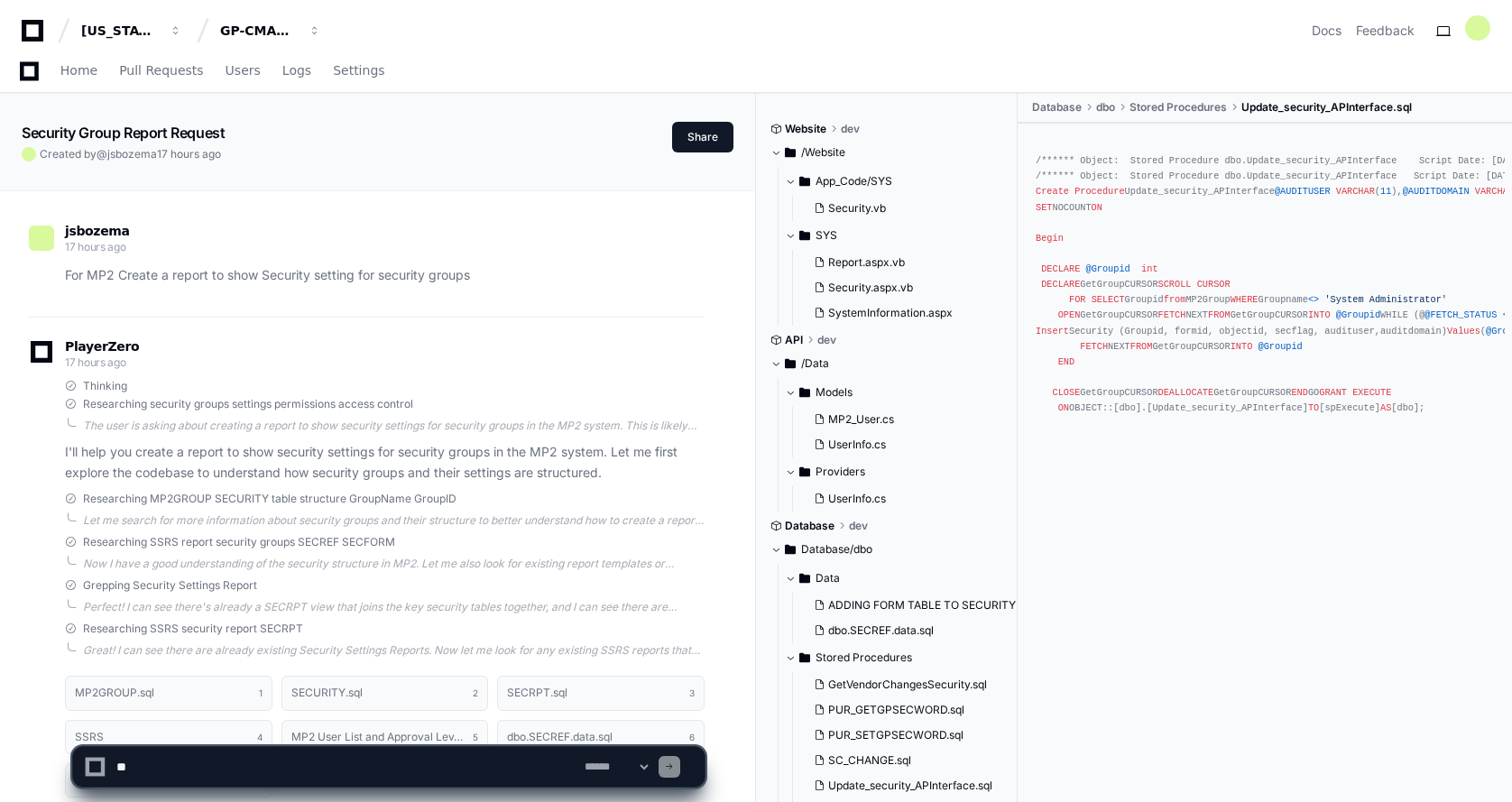
scroll to position [38169, 0]
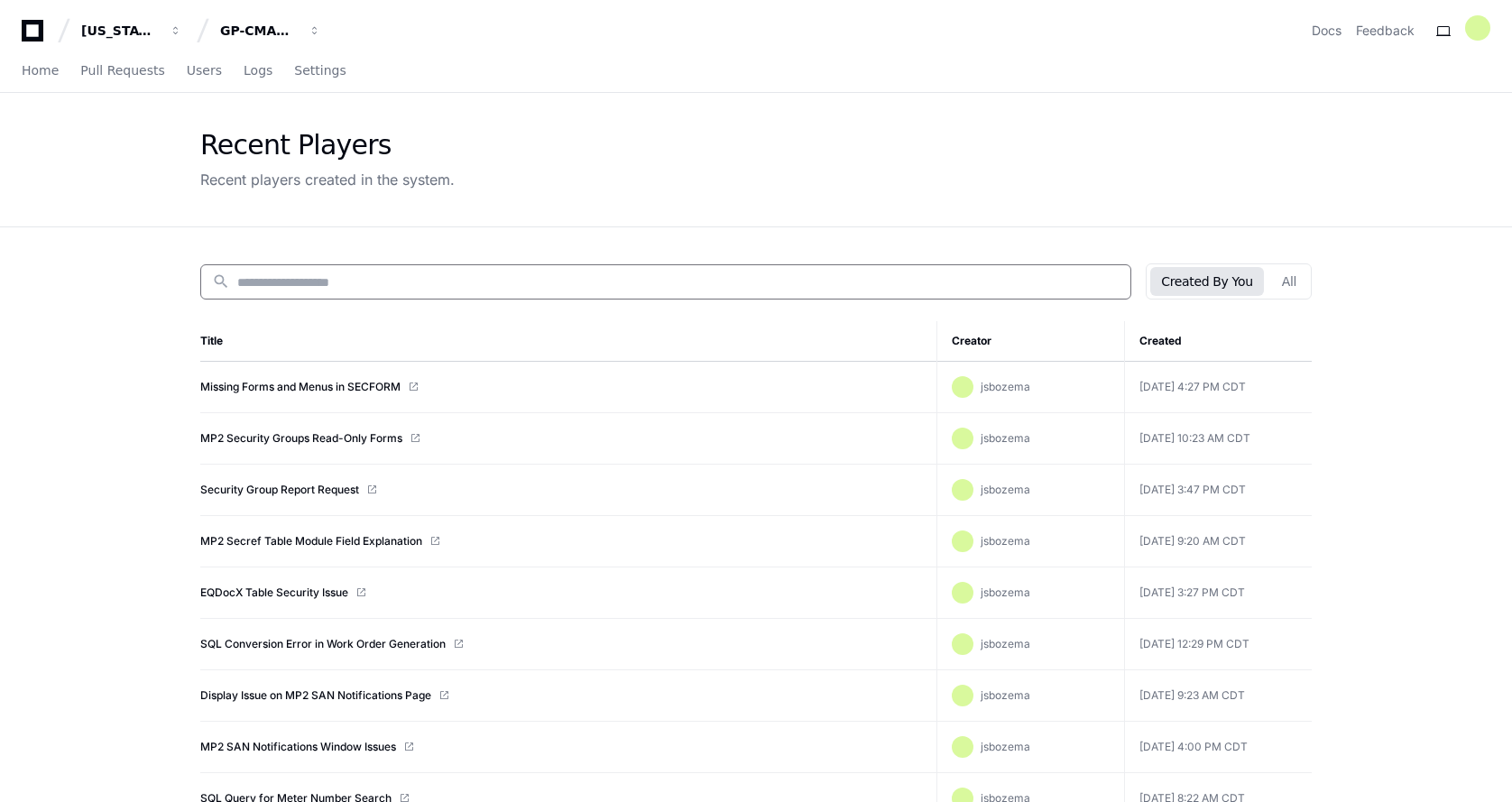
click at [254, 284] on input at bounding box center [678, 283] width 882 height 18
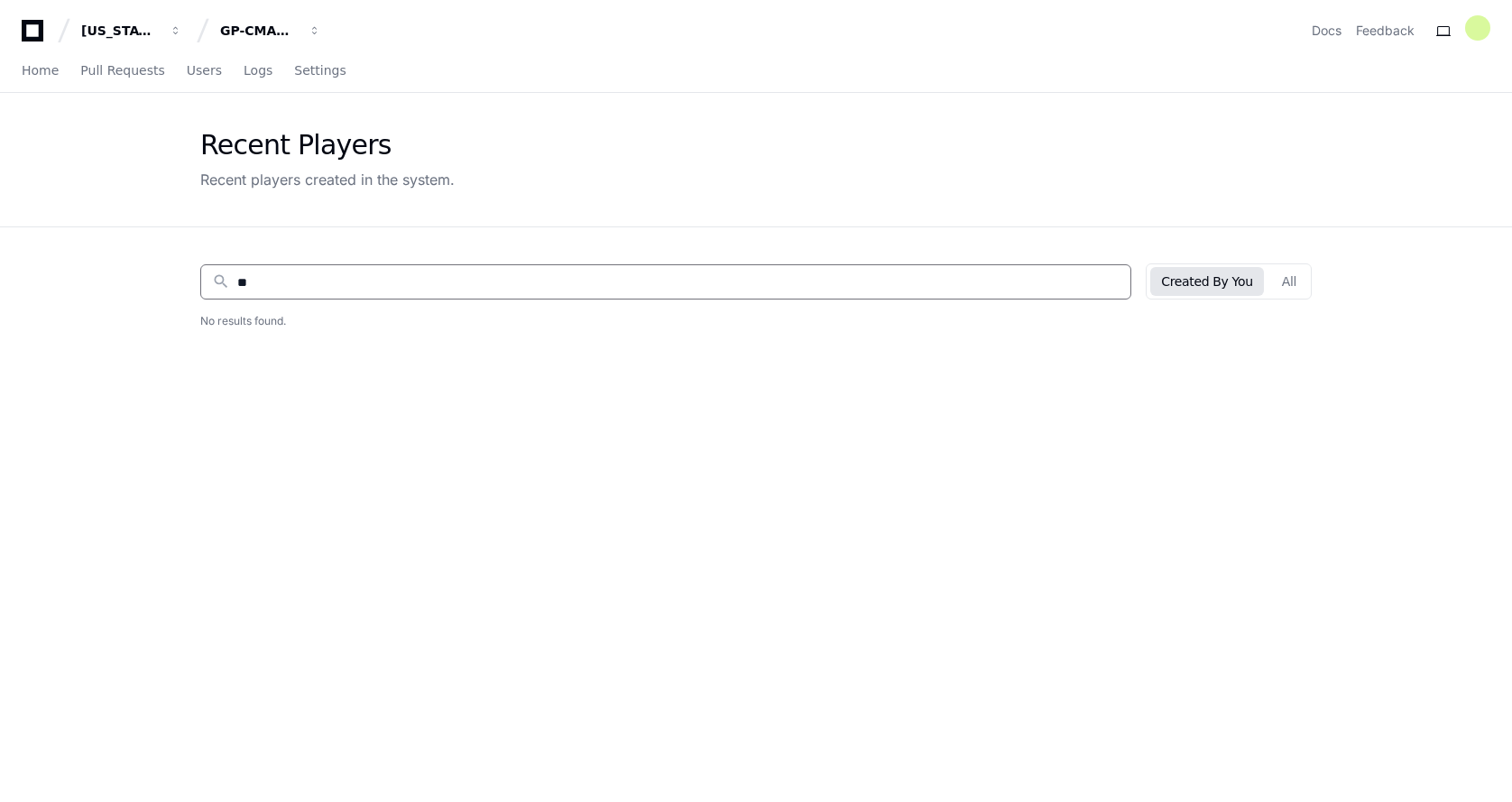
type input "*"
drag, startPoint x: 351, startPoint y: 281, endPoint x: 403, endPoint y: 282, distance: 52.0
click at [403, 282] on input "**********" at bounding box center [678, 283] width 882 height 18
paste input "**"
type input "**********"
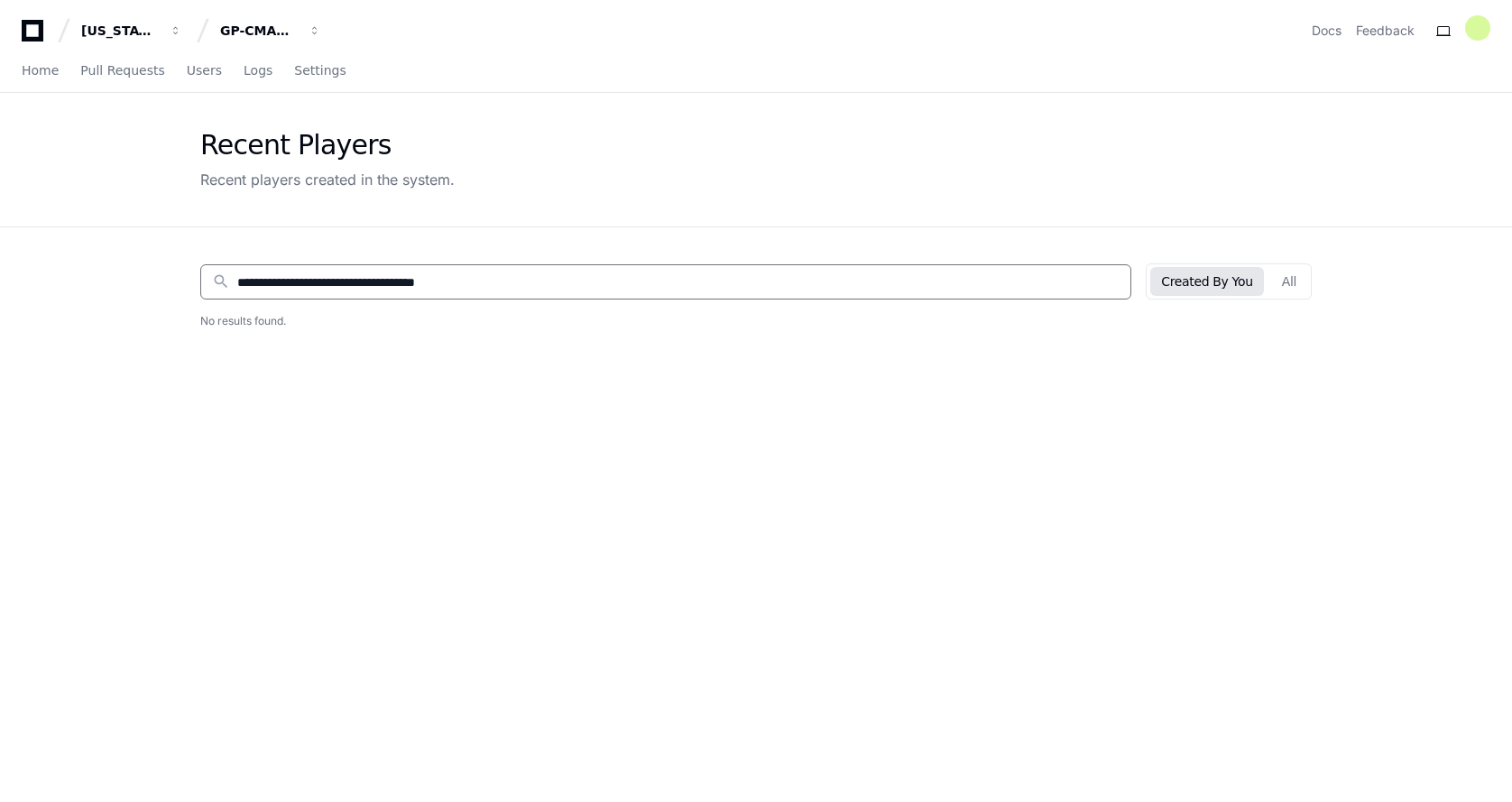
click at [502, 285] on input "**********" at bounding box center [678, 283] width 882 height 18
drag, startPoint x: 513, startPoint y: 285, endPoint x: 195, endPoint y: 291, distance: 318.1
click at [135, 290] on app-recent-players "**********" at bounding box center [756, 560] width 1512 height 936
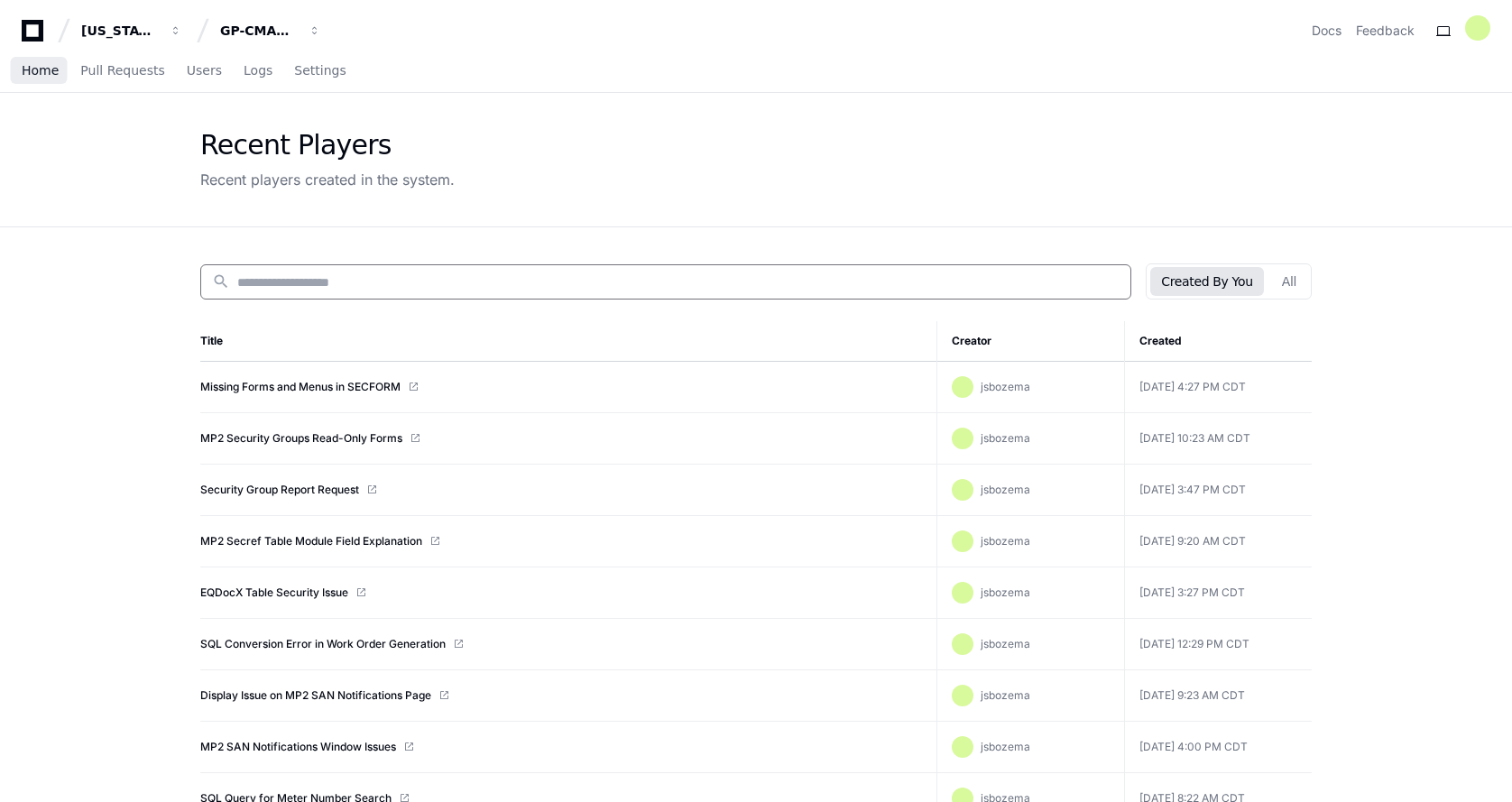
click at [26, 74] on span "Home" at bounding box center [40, 71] width 37 height 11
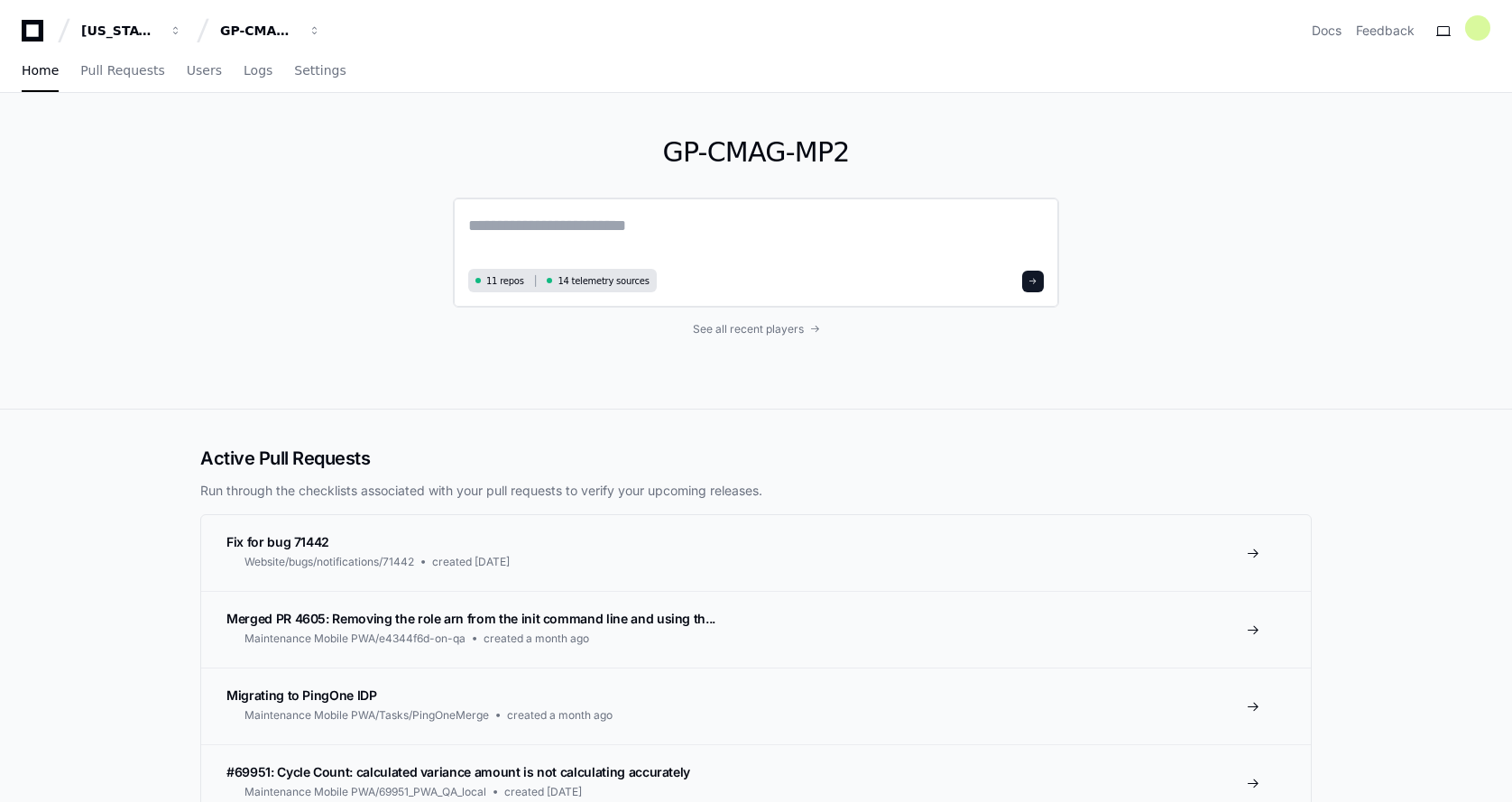
click at [488, 235] on textarea at bounding box center [756, 238] width 575 height 51
paste textarea "**********"
type textarea "**********"
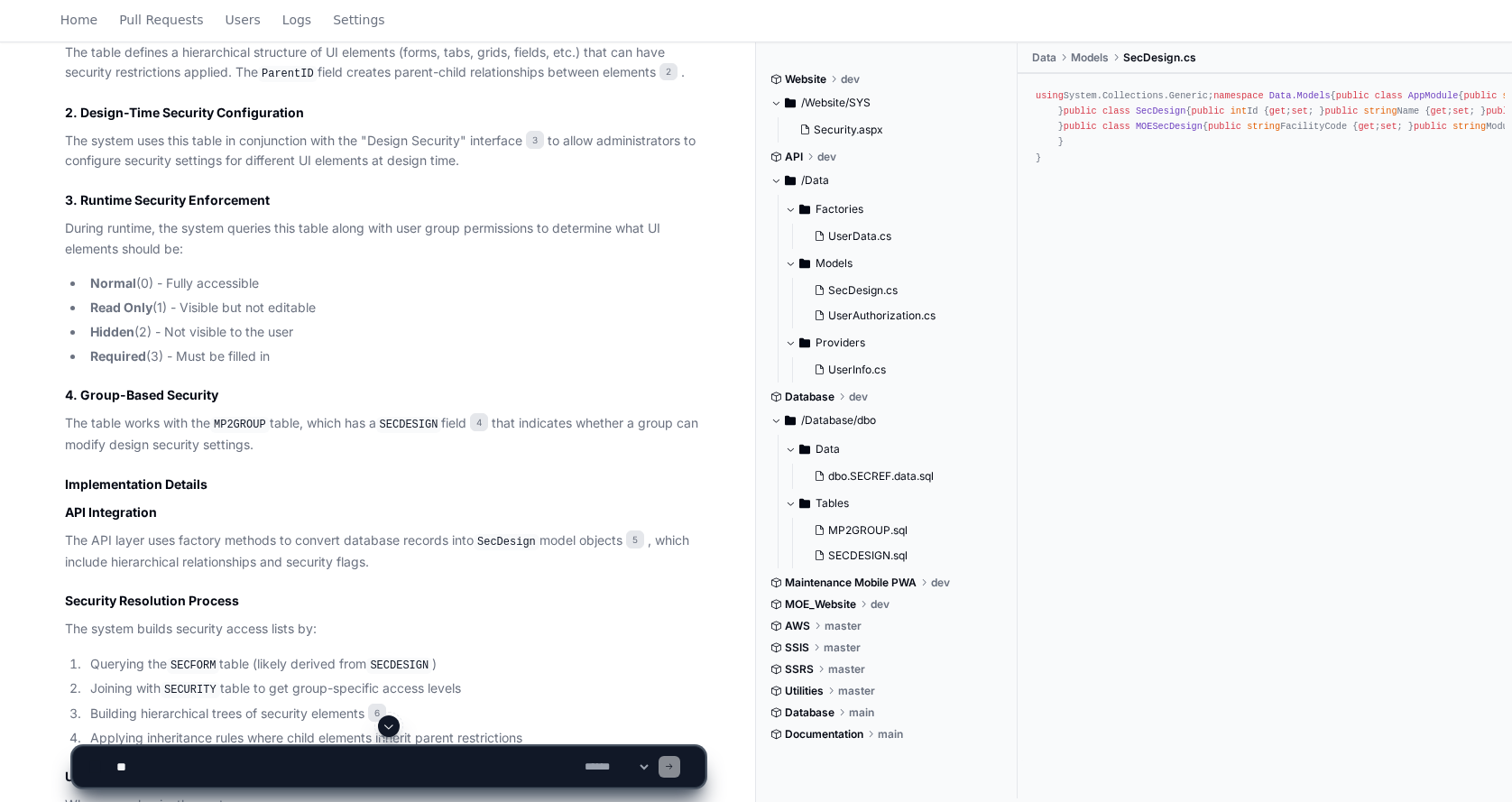
scroll to position [1479, 0]
